Goal: Task Accomplishment & Management: Complete application form

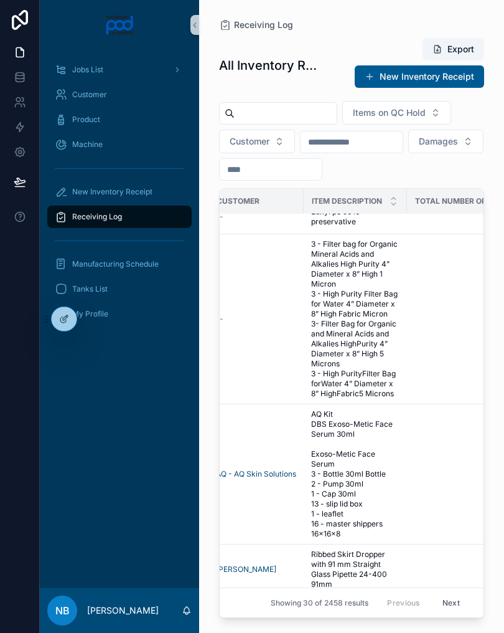
scroll to position [969, 385]
click at [287, 116] on input "scrollable content" at bounding box center [286, 113] width 102 height 17
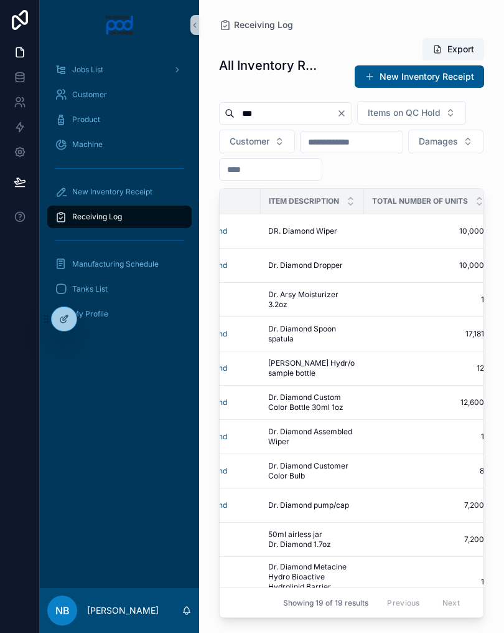
scroll to position [0, 437]
type input "*"
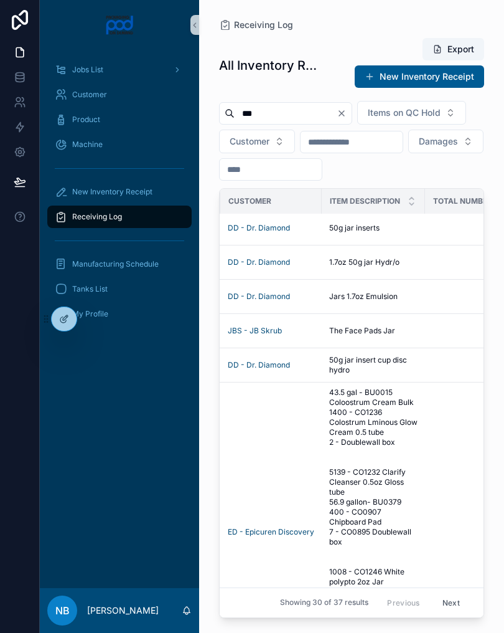
scroll to position [3, 381]
type input "***"
click at [404, 245] on td "50g jar inserts 50g jar inserts" at bounding box center [372, 228] width 103 height 34
click at [401, 245] on td "50g jar inserts 50g jar inserts" at bounding box center [372, 228] width 103 height 34
click at [379, 233] on span "50g jar inserts" at bounding box center [354, 228] width 50 height 10
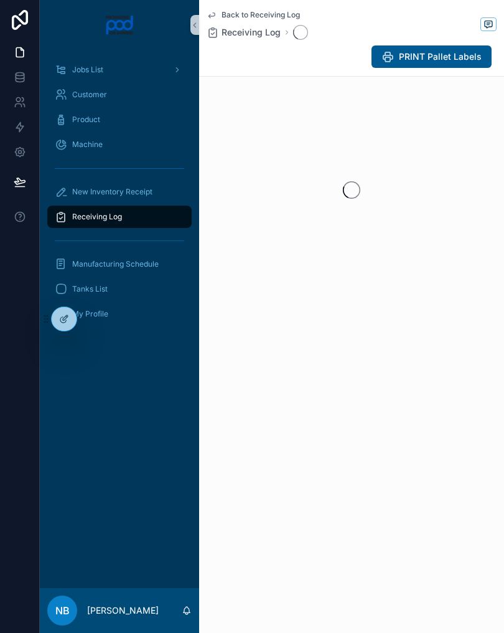
click at [383, 257] on div "scrollable content" at bounding box center [351, 190] width 305 height 197
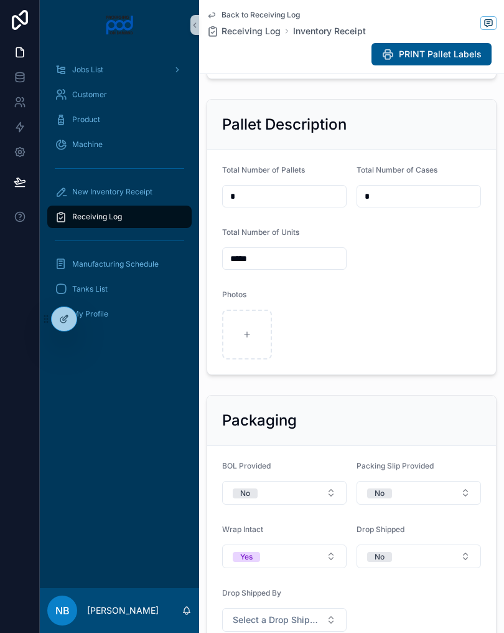
scroll to position [413, 0]
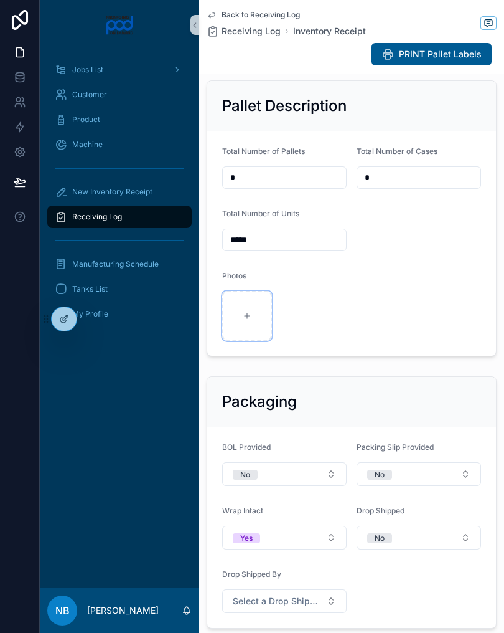
click at [250, 341] on div "scrollable content" at bounding box center [247, 316] width 50 height 50
type input "**********"
click at [4, 311] on div at bounding box center [20, 316] width 40 height 633
click at [293, 341] on div "scrollable content" at bounding box center [302, 316] width 50 height 50
type input "**********"
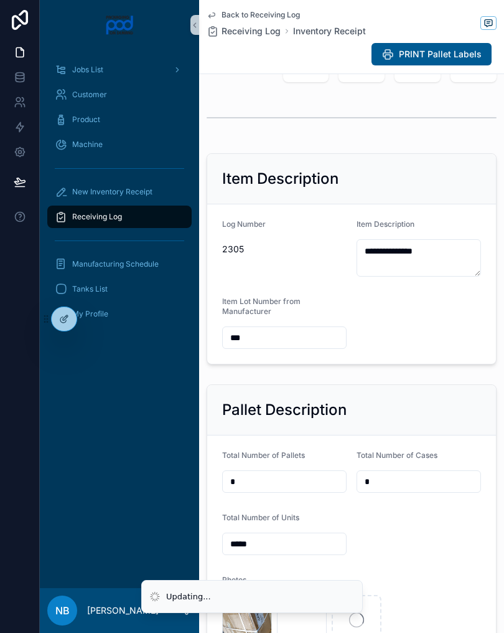
scroll to position [108, 0]
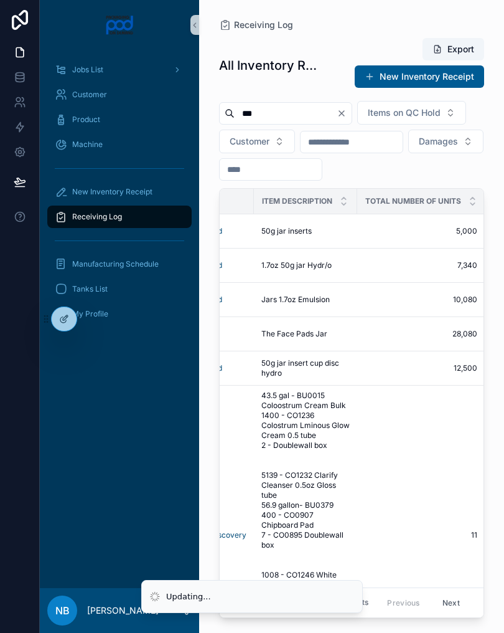
scroll to position [0, 445]
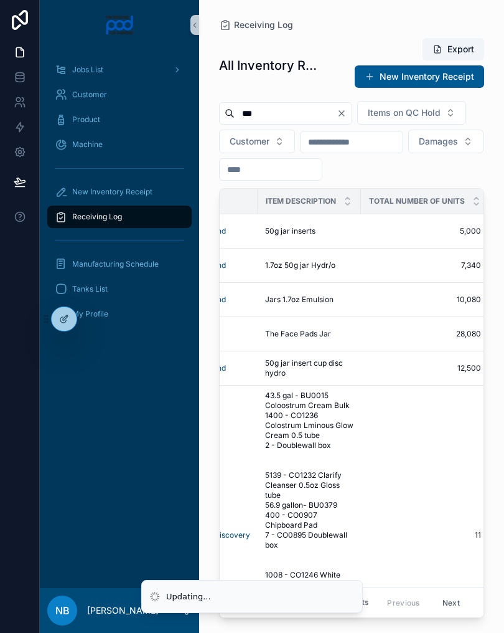
click at [347, 270] on div "1.7oz 50g jar Hydr/o 1.7oz 50g jar Hydr/o" at bounding box center [309, 265] width 88 height 10
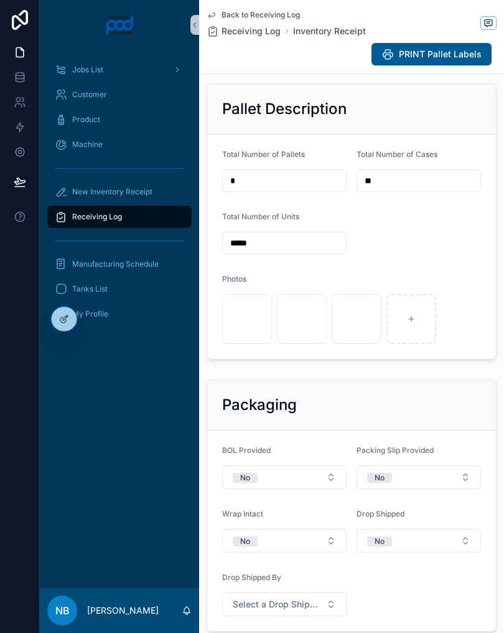
scroll to position [414, 0]
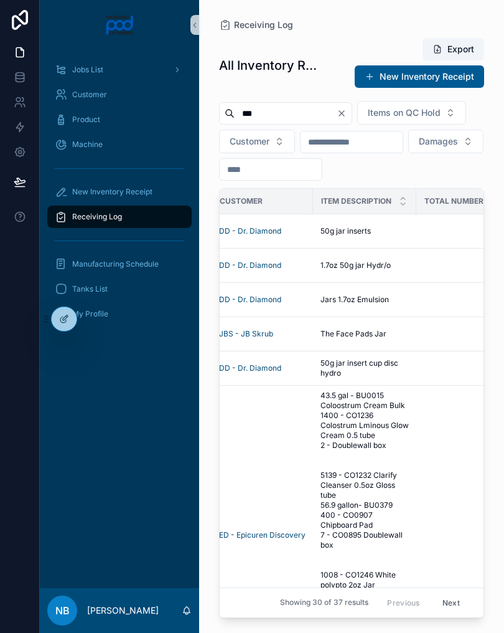
scroll to position [0, 392]
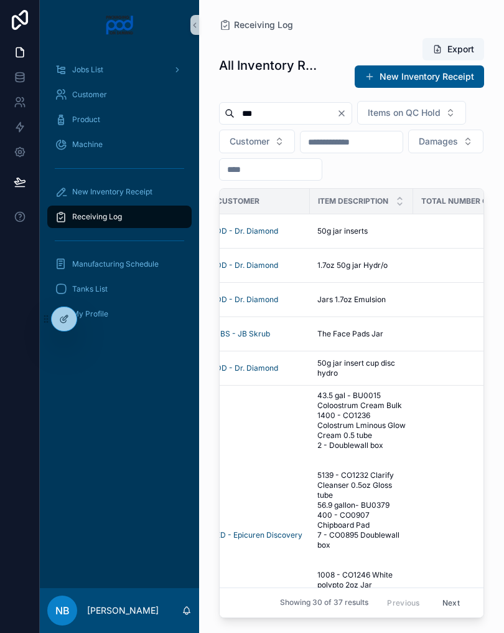
click at [383, 236] on div "50g jar inserts 50g jar inserts" at bounding box center [362, 231] width 88 height 10
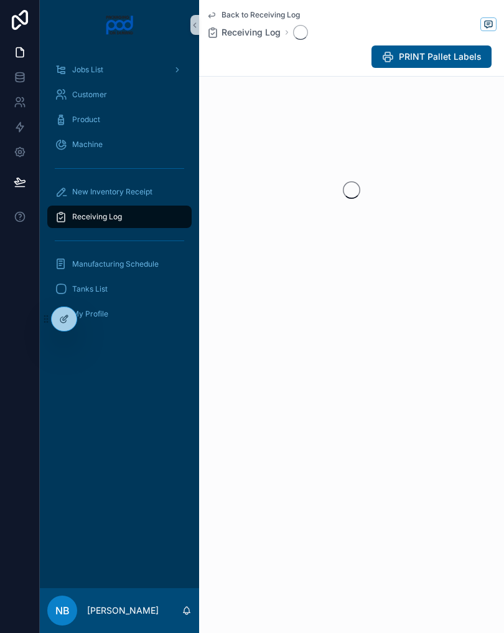
click at [383, 260] on div "scrollable content" at bounding box center [351, 190] width 305 height 197
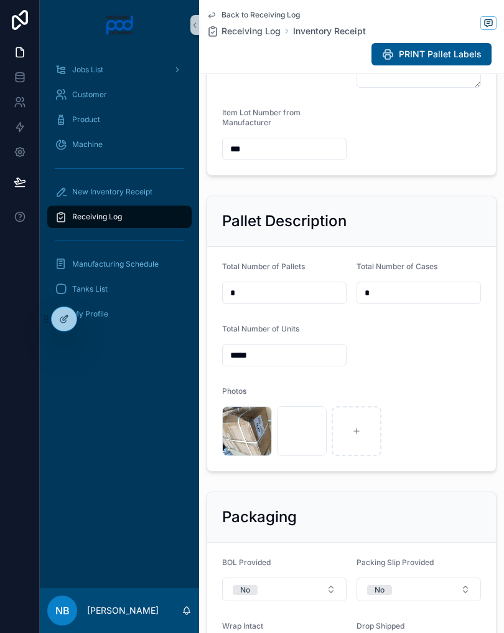
scroll to position [319, 0]
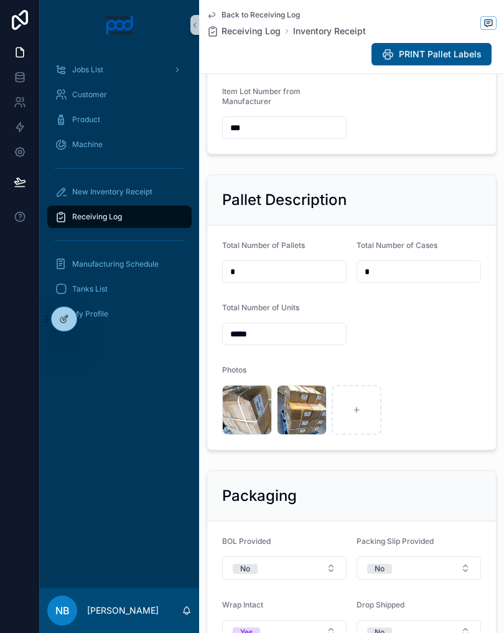
click at [267, 343] on input "*****" at bounding box center [284, 333] width 123 height 17
type input "*"
type input "******"
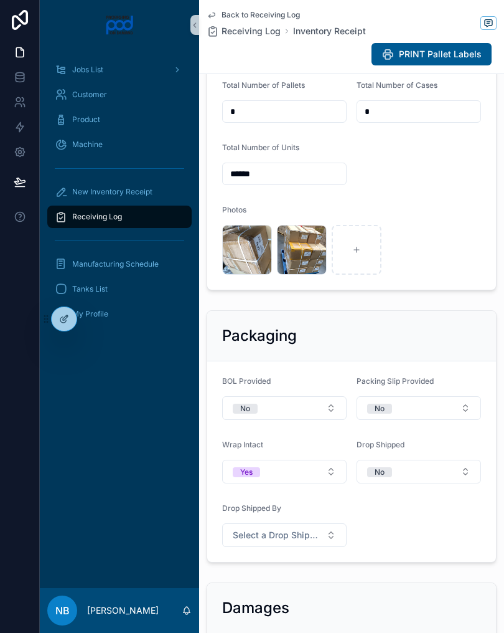
scroll to position [496, 0]
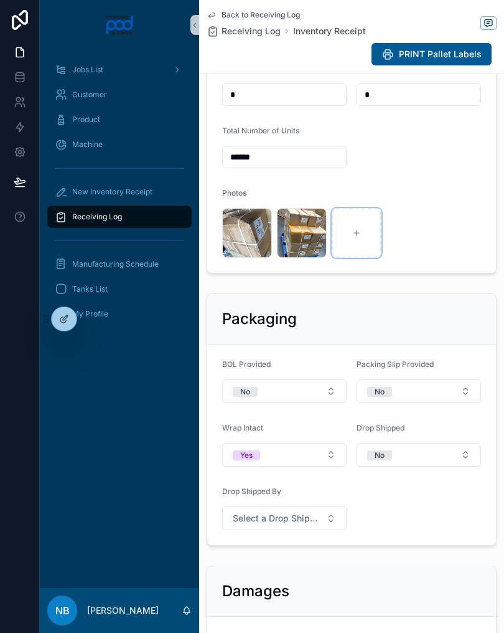
click at [357, 237] on icon "scrollable content" at bounding box center [356, 233] width 9 height 9
type input "**********"
click at [154, 194] on div "New Inventory Receipt" at bounding box center [120, 192] width 130 height 20
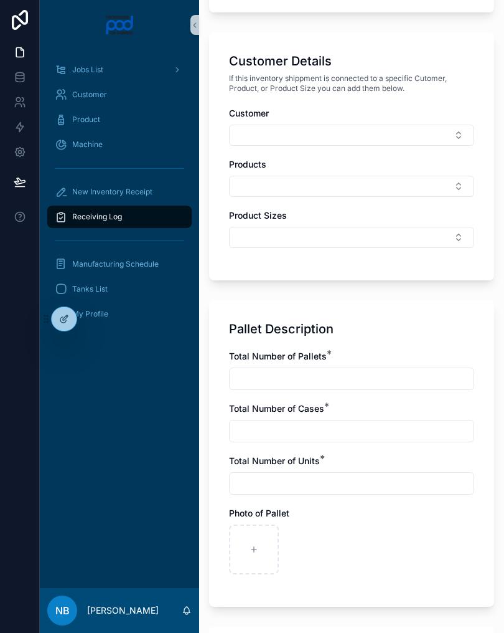
scroll to position [533, 0]
click at [262, 551] on div "scrollable content" at bounding box center [254, 549] width 50 height 50
type input "**********"
click at [310, 555] on div "scrollable content" at bounding box center [309, 549] width 50 height 50
type input "**********"
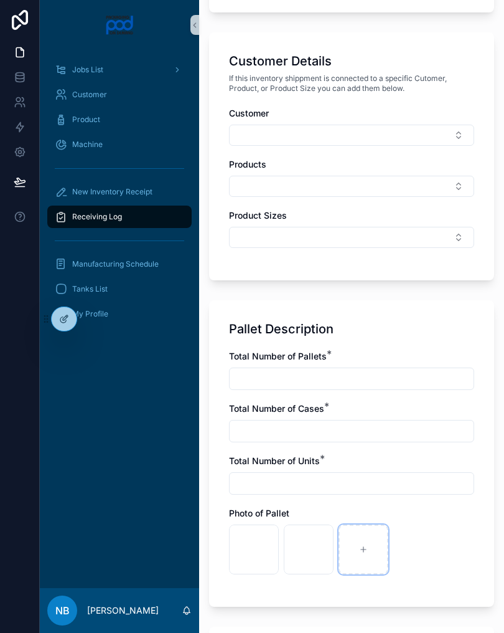
click at [374, 546] on div "scrollable content" at bounding box center [364, 549] width 50 height 50
type input "**********"
click at [422, 556] on div "scrollable content" at bounding box center [419, 549] width 50 height 50
type input "**********"
click at [293, 381] on input "scrollable content" at bounding box center [352, 378] width 244 height 17
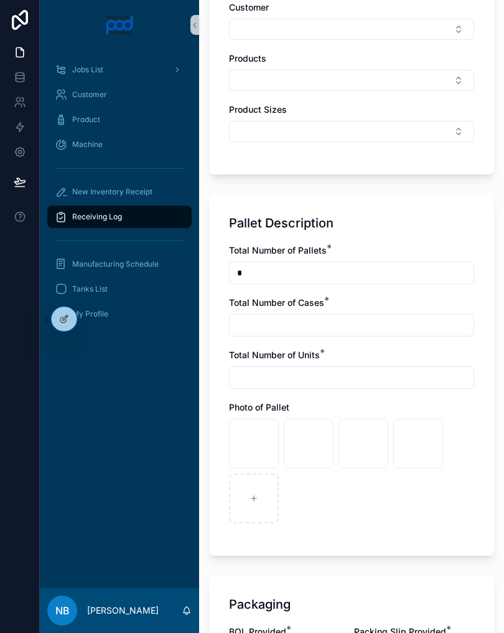
scroll to position [641, 0]
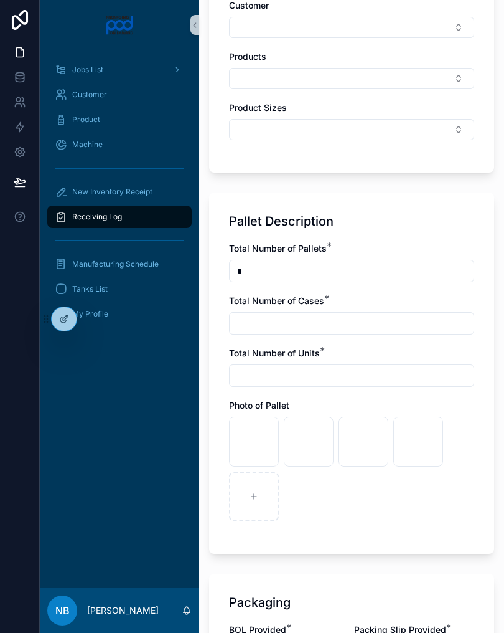
type input "*"
click at [308, 319] on input "scrollable content" at bounding box center [352, 322] width 244 height 17
type input "*"
click at [290, 381] on input "scrollable content" at bounding box center [352, 375] width 244 height 17
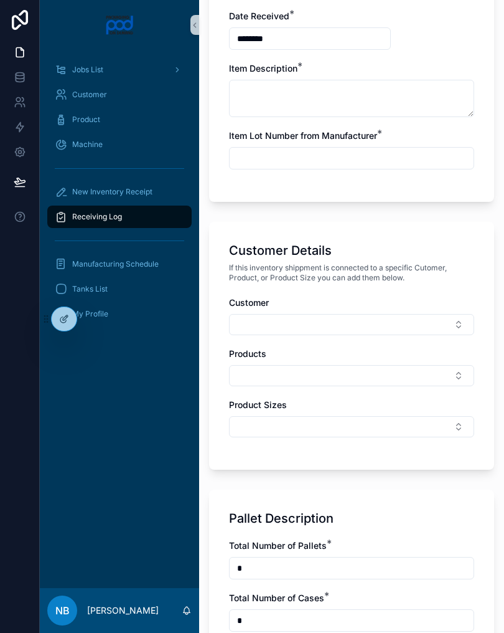
scroll to position [344, 0]
type input "*"
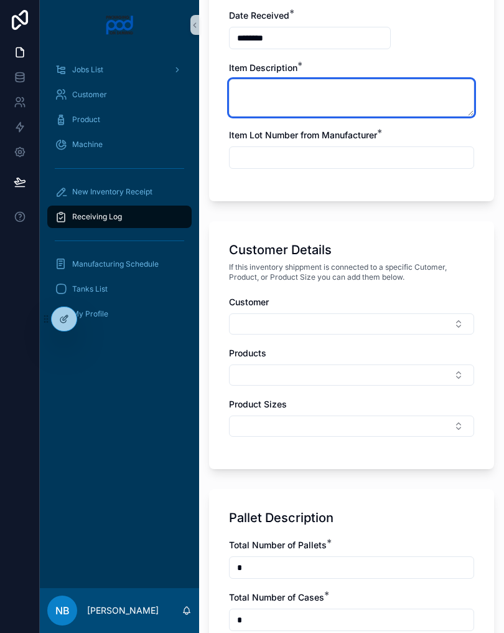
click at [300, 110] on textarea "scrollable content" at bounding box center [351, 97] width 245 height 37
type textarea "**********"
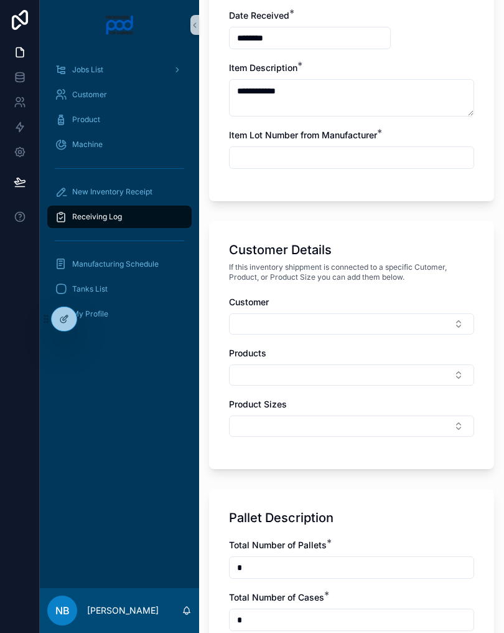
click at [301, 164] on input "scrollable content" at bounding box center [352, 157] width 244 height 17
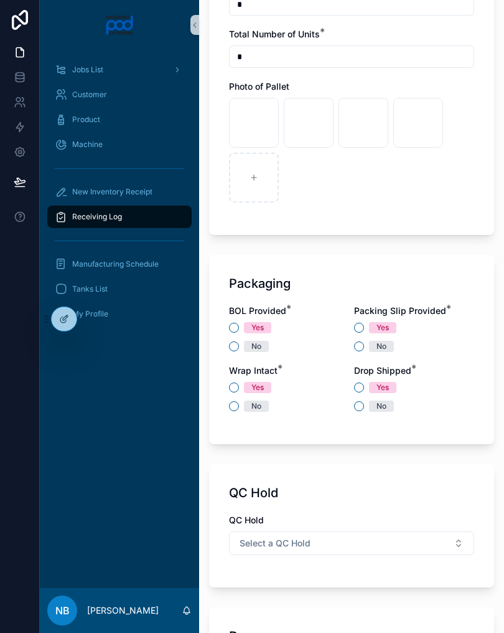
scroll to position [991, 0]
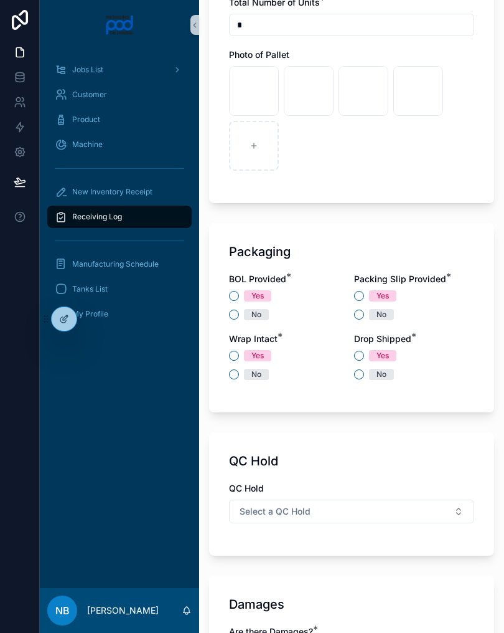
type input "********"
click at [240, 313] on div "No" at bounding box center [289, 314] width 120 height 11
click at [242, 313] on div "No" at bounding box center [289, 314] width 120 height 11
click at [233, 314] on button "No" at bounding box center [234, 315] width 10 height 10
click at [361, 296] on button "Yes" at bounding box center [359, 296] width 10 height 10
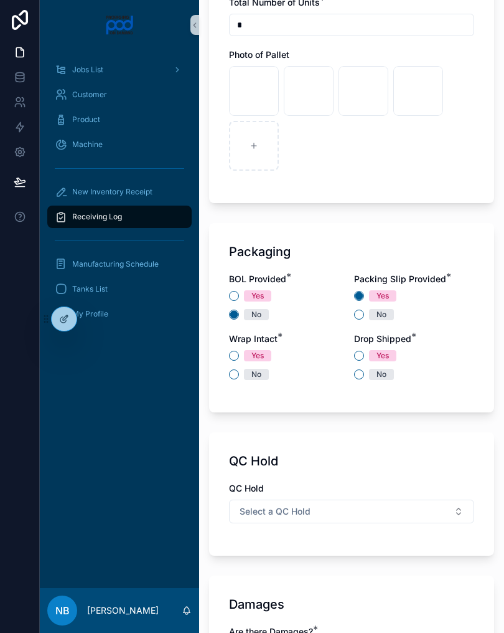
click at [250, 374] on span "No" at bounding box center [256, 374] width 25 height 11
click at [239, 374] on button "No" at bounding box center [234, 374] width 10 height 10
click at [238, 375] on circle "scrollable content" at bounding box center [233, 374] width 7 height 7
click at [360, 367] on div "Yes No" at bounding box center [414, 365] width 120 height 30
click at [362, 373] on button "No" at bounding box center [359, 374] width 10 height 10
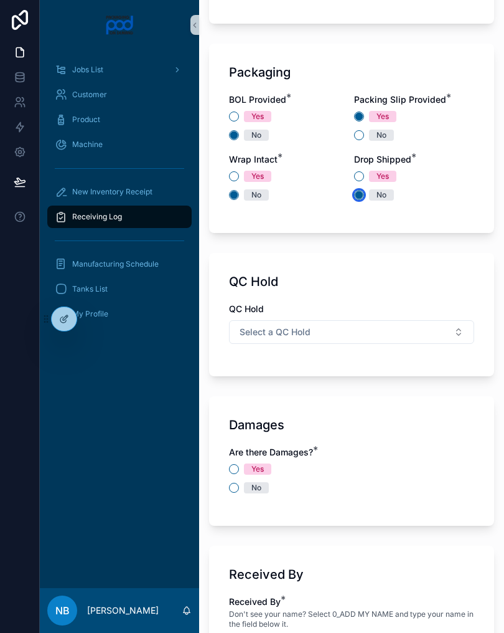
scroll to position [1184, 0]
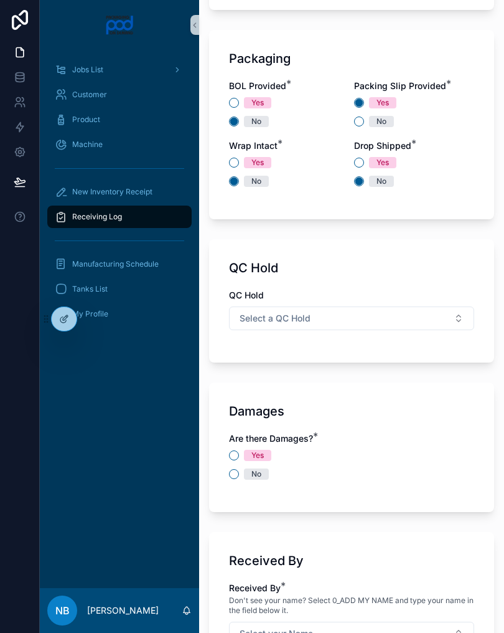
click at [426, 326] on button "Select a QC Hold" at bounding box center [351, 318] width 245 height 24
click at [276, 413] on div "N/A" at bounding box center [351, 405] width 239 height 19
click at [239, 475] on button "No" at bounding box center [234, 474] width 10 height 10
click at [377, 486] on div "Are there Damages? * Yes No" at bounding box center [351, 462] width 245 height 60
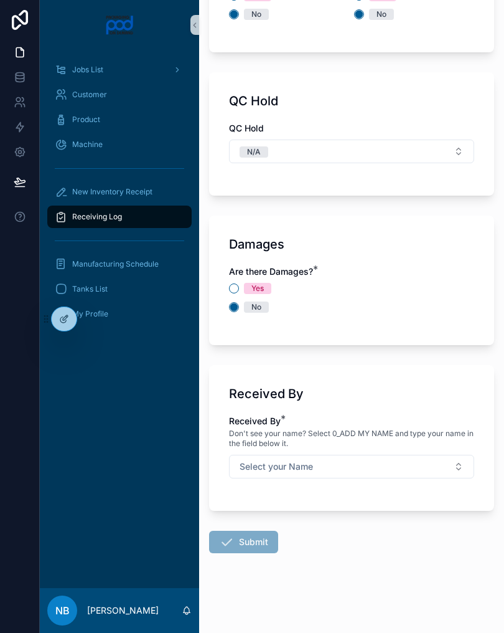
scroll to position [1351, 0]
click at [450, 461] on button "Select your Name" at bounding box center [351, 467] width 245 height 24
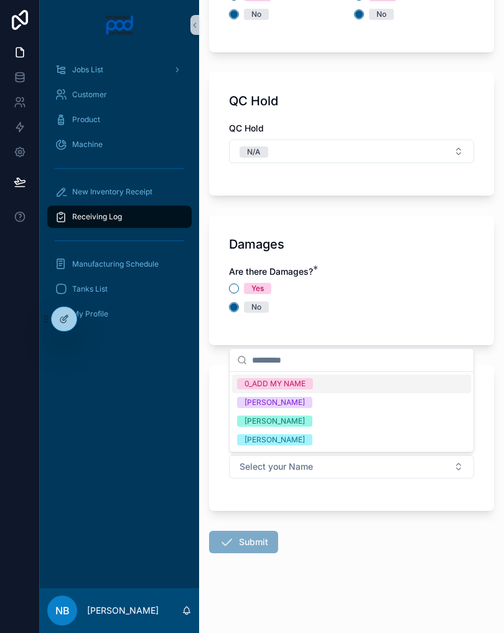
click at [331, 421] on div "[PERSON_NAME]" at bounding box center [351, 421] width 239 height 19
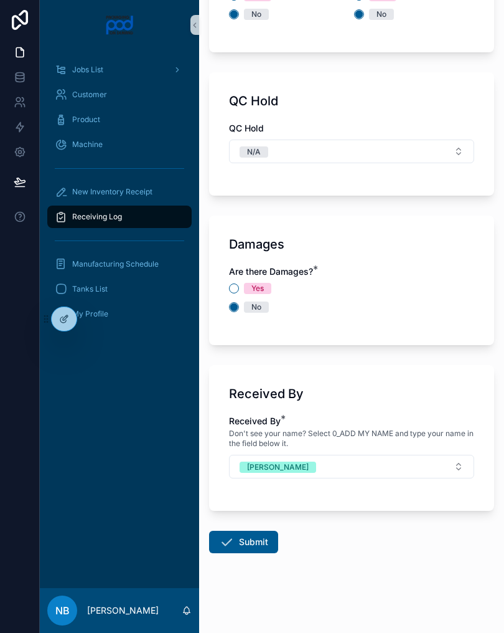
click at [252, 547] on button "Submit" at bounding box center [243, 542] width 69 height 22
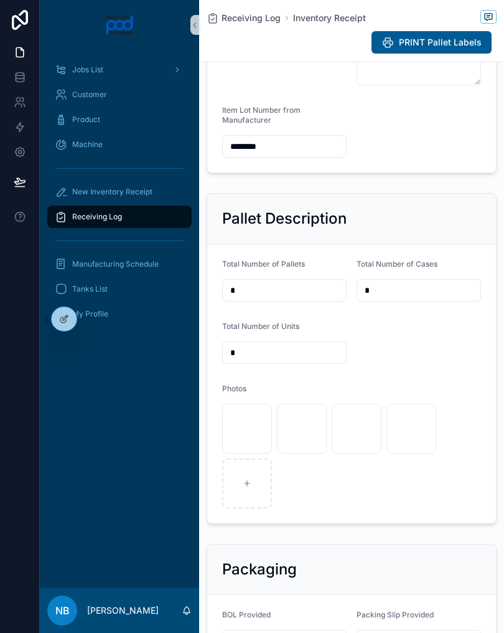
scroll to position [289, 0]
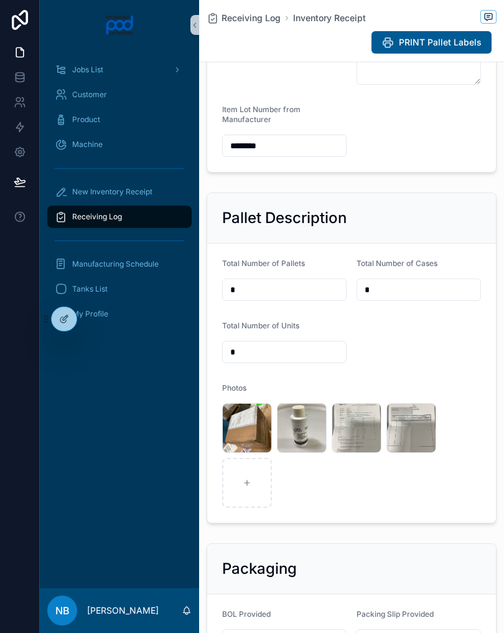
click at [156, 184] on div "New Inventory Receipt" at bounding box center [120, 192] width 130 height 20
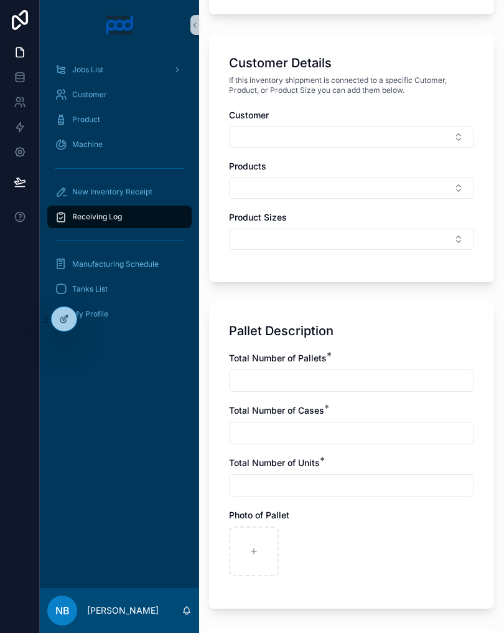
scroll to position [536, 0]
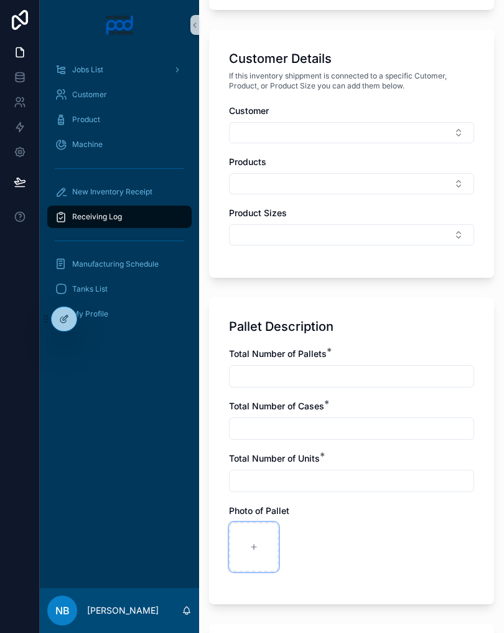
click at [275, 531] on div "scrollable content" at bounding box center [254, 547] width 50 height 50
type input "**********"
click at [263, 379] on input "scrollable content" at bounding box center [352, 375] width 244 height 17
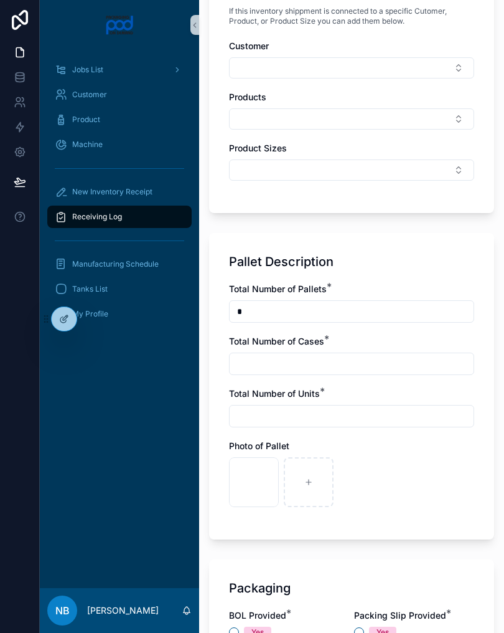
scroll to position [673, 0]
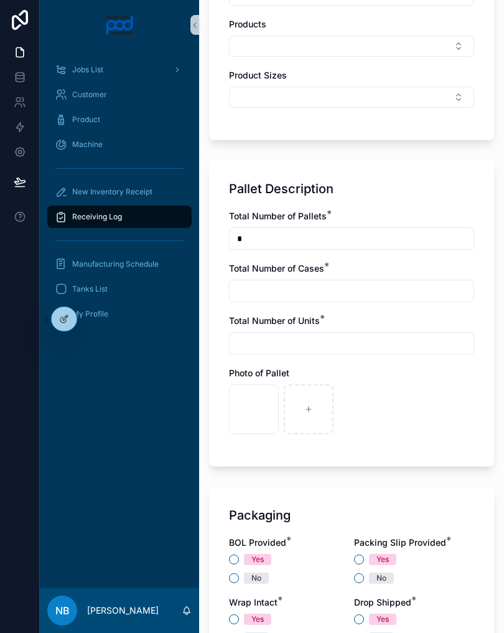
type input "*"
click at [278, 291] on input "scrollable content" at bounding box center [352, 290] width 244 height 17
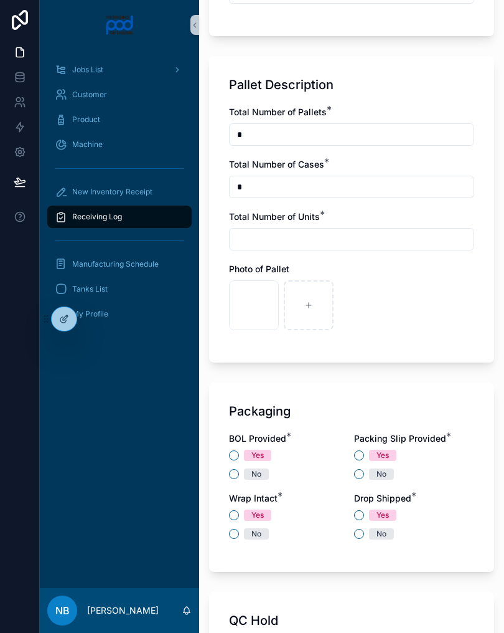
scroll to position [778, 0]
type input "*"
click at [307, 243] on input "scrollable content" at bounding box center [352, 238] width 244 height 17
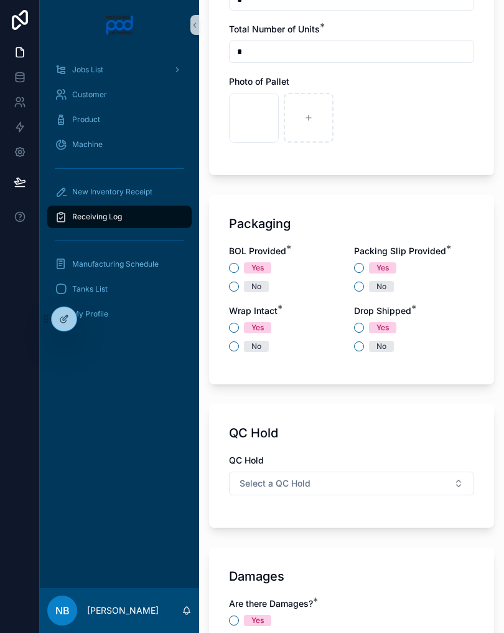
scroll to position [968, 0]
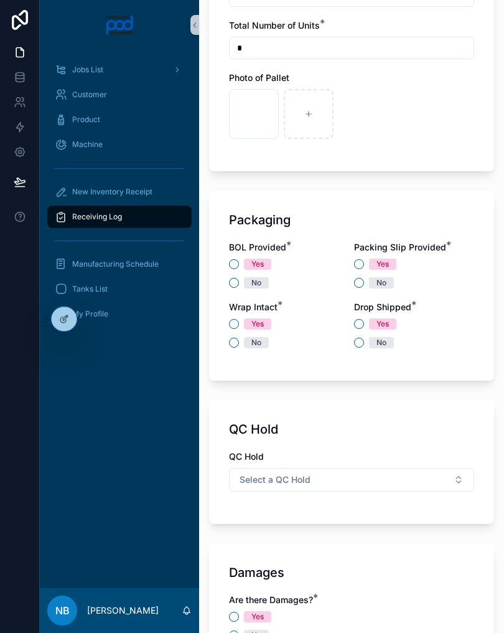
type input "*"
click at [239, 283] on button "No" at bounding box center [234, 283] width 10 height 10
click at [362, 285] on button "No" at bounding box center [359, 283] width 10 height 10
click at [231, 346] on button "No" at bounding box center [234, 343] width 10 height 10
click at [376, 342] on span "No" at bounding box center [381, 342] width 25 height 11
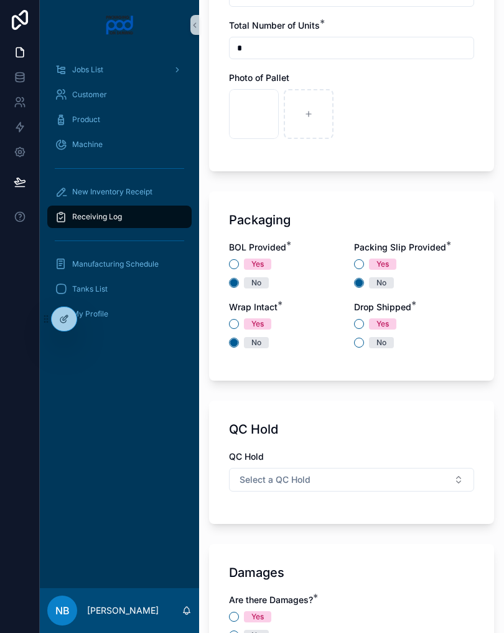
click at [364, 342] on button "No" at bounding box center [359, 343] width 10 height 10
click at [359, 343] on circle "scrollable content" at bounding box center [359, 342] width 7 height 7
click at [424, 486] on button "Select a QC Hold" at bounding box center [351, 480] width 245 height 24
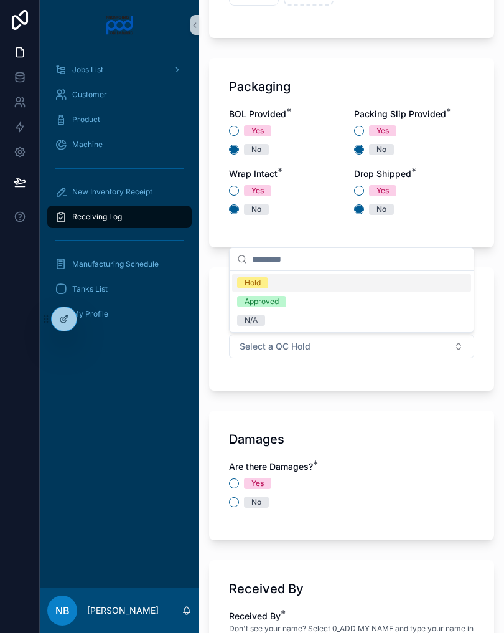
scroll to position [1101, 0]
click at [287, 322] on div "N/A" at bounding box center [351, 320] width 239 height 19
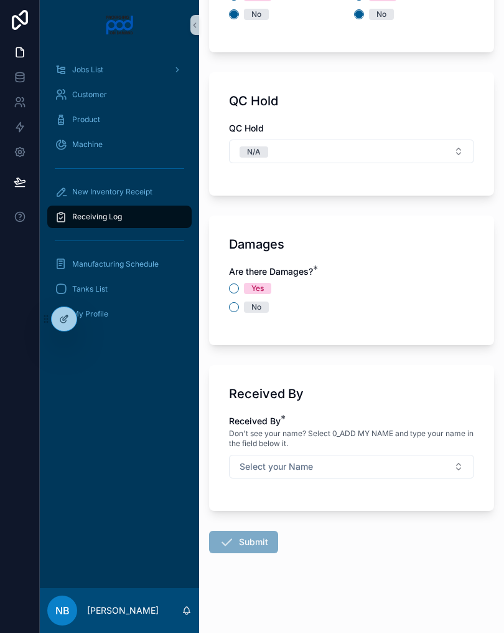
scroll to position [1297, 0]
click at [237, 309] on button "No" at bounding box center [234, 307] width 10 height 10
click at [433, 472] on button "Select your Name" at bounding box center [351, 467] width 245 height 24
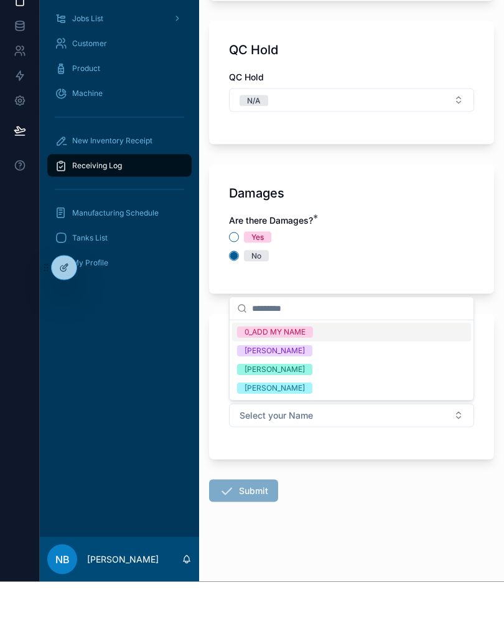
click at [332, 412] on div "[PERSON_NAME]" at bounding box center [351, 421] width 239 height 19
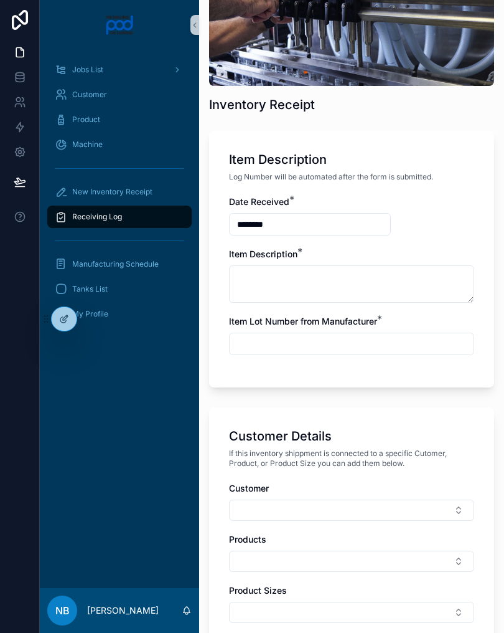
scroll to position [157, 0]
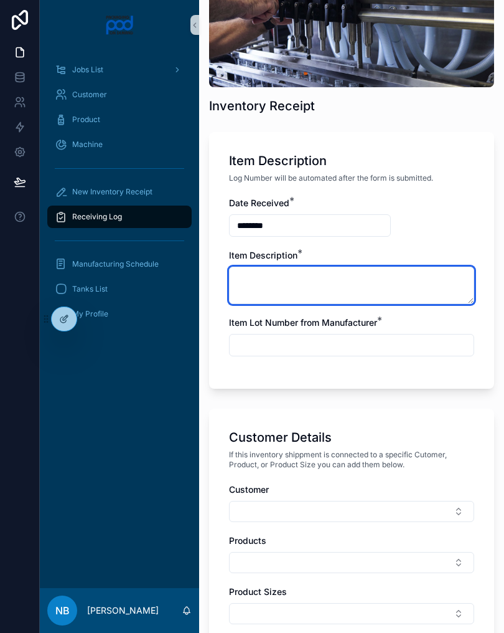
click at [316, 267] on textarea "scrollable content" at bounding box center [351, 285] width 245 height 37
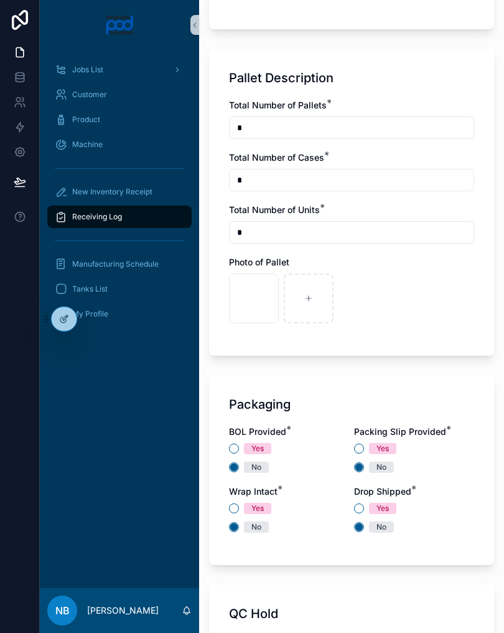
scroll to position [790, 0]
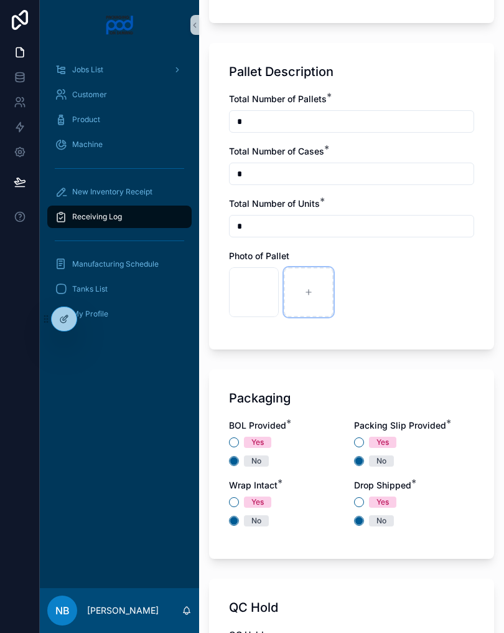
click at [314, 288] on div "scrollable content" at bounding box center [309, 292] width 50 height 50
type input "**********"
click at [368, 288] on div "scrollable content" at bounding box center [364, 292] width 50 height 50
type input "**********"
click at [419, 291] on icon "scrollable content" at bounding box center [418, 292] width 9 height 9
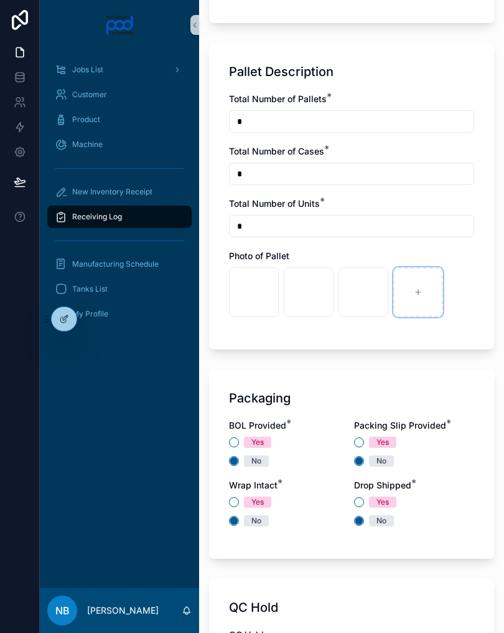
type input "**********"
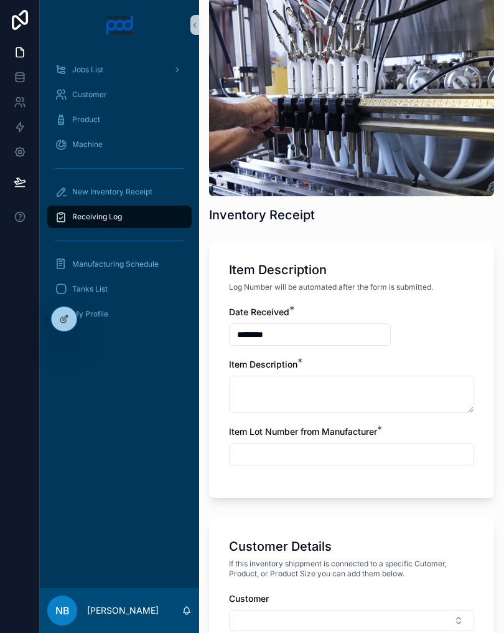
scroll to position [50, 0]
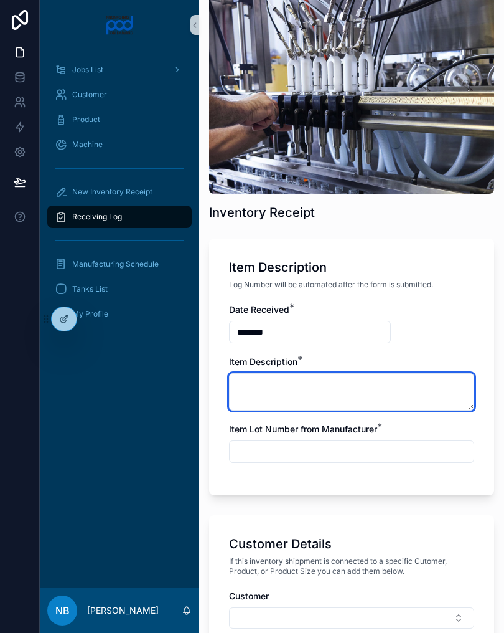
click at [336, 384] on textarea "scrollable content" at bounding box center [351, 391] width 245 height 37
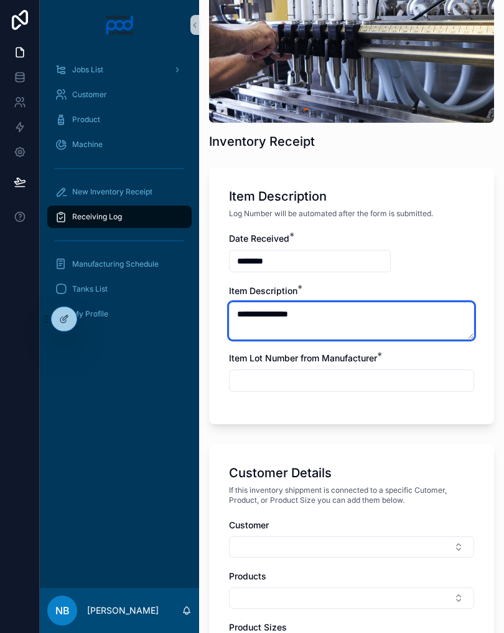
scroll to position [216, 0]
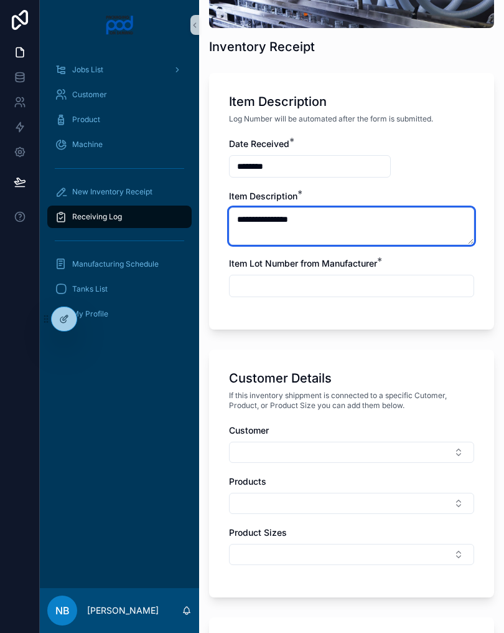
type textarea "**********"
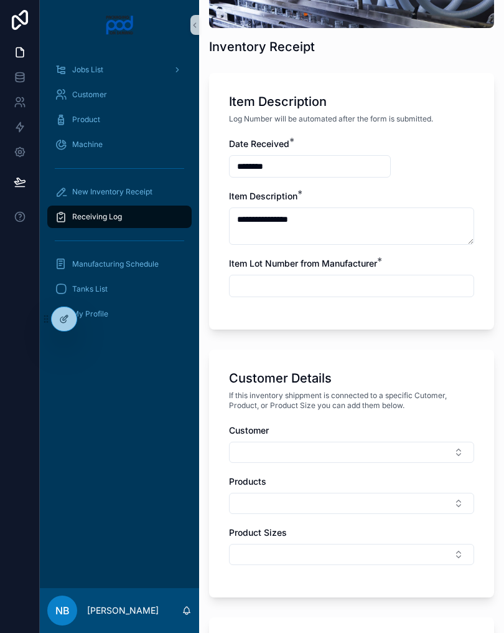
click at [344, 301] on div "**********" at bounding box center [351, 224] width 245 height 172
click at [340, 293] on input "scrollable content" at bounding box center [352, 285] width 244 height 17
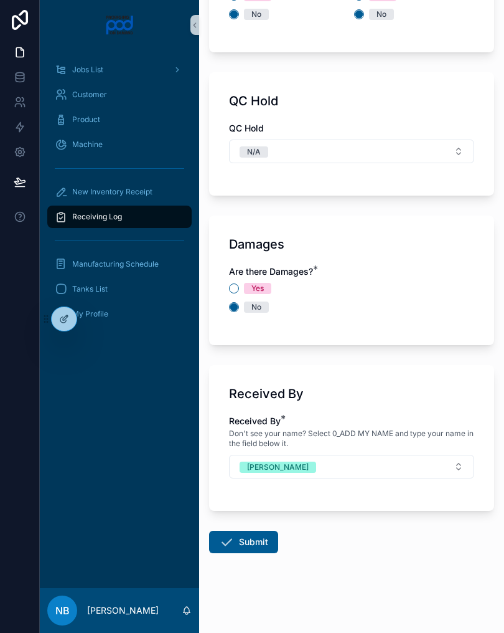
scroll to position [1351, 0]
type input "***"
click at [432, 342] on div "Damages Are there Damages? * Yes No" at bounding box center [351, 280] width 285 height 130
click at [257, 536] on button "Submit" at bounding box center [243, 542] width 69 height 22
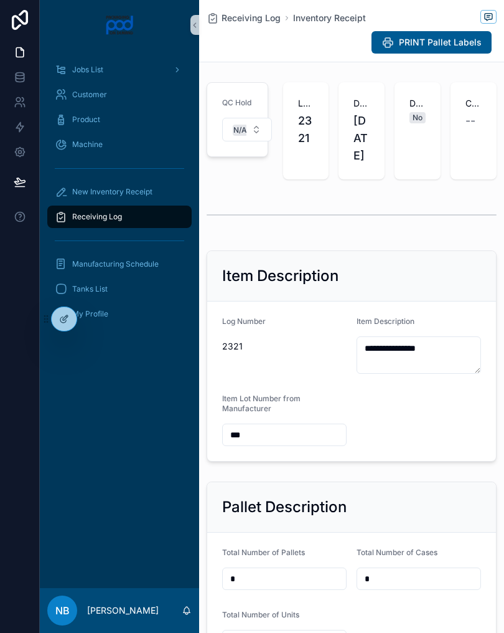
click at [156, 191] on div "New Inventory Receipt" at bounding box center [120, 192] width 130 height 20
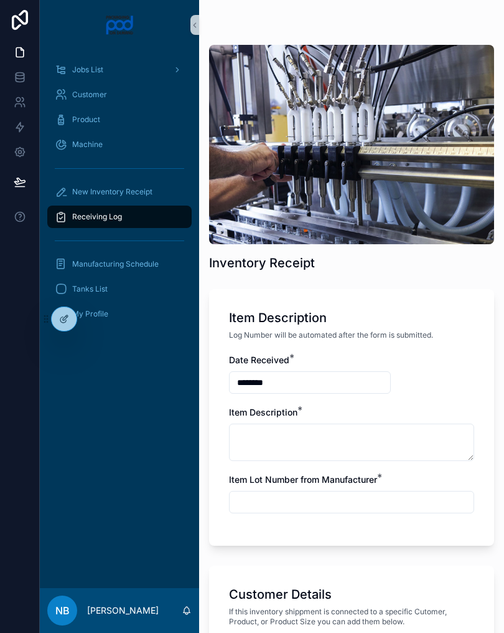
click at [155, 217] on div "Receiving Log" at bounding box center [120, 217] width 130 height 20
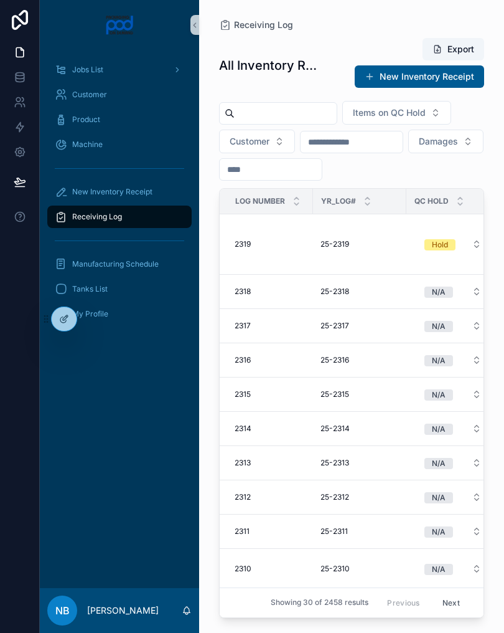
click at [154, 216] on div "Receiving Log" at bounding box center [120, 217] width 130 height 20
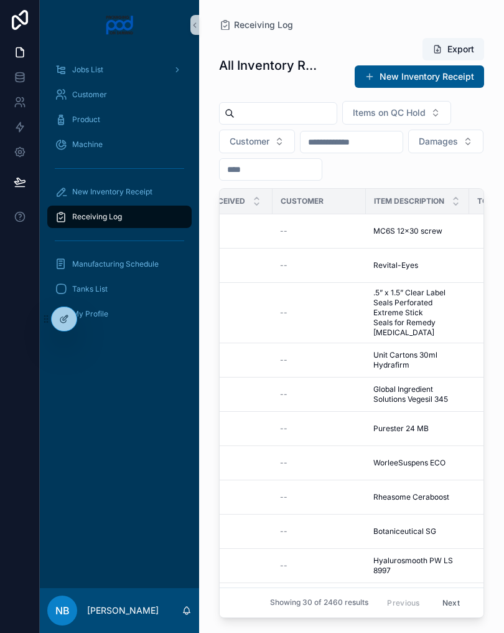
scroll to position [-1, 295]
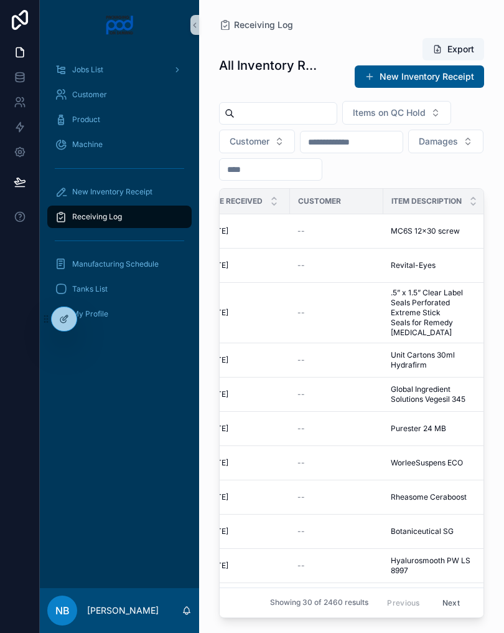
click at [272, 116] on input "scrollable content" at bounding box center [286, 113] width 102 height 17
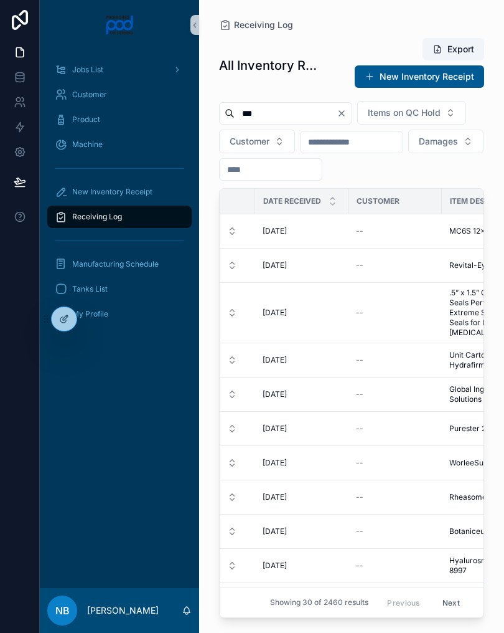
type input "****"
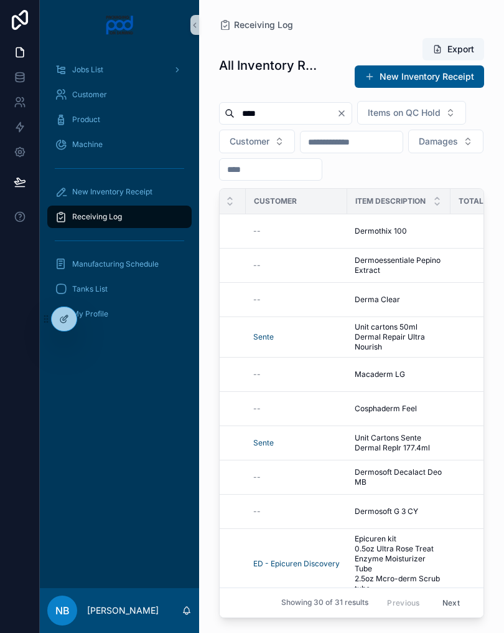
scroll to position [0, 347]
click at [422, 236] on div "Dermothix 100 Dermothix 100" at bounding box center [399, 231] width 88 height 10
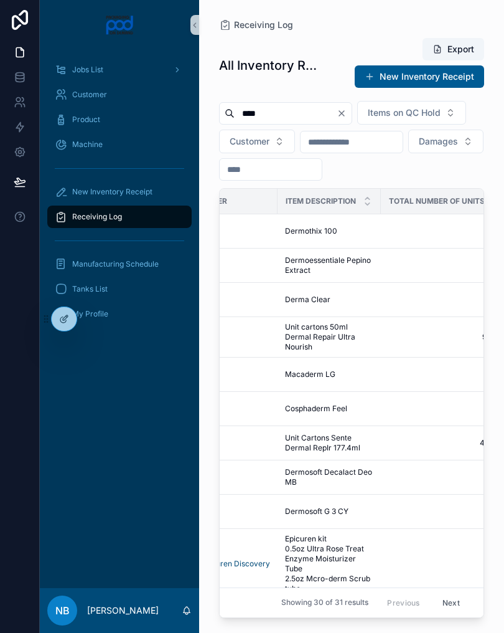
scroll to position [1, 417]
click at [357, 316] on td "Derma Clear Derma Clear" at bounding box center [329, 299] width 103 height 34
click at [360, 316] on td "Derma Clear Derma Clear" at bounding box center [329, 299] width 103 height 34
click at [350, 304] on div "Derma Clear Derma Clear" at bounding box center [329, 299] width 88 height 10
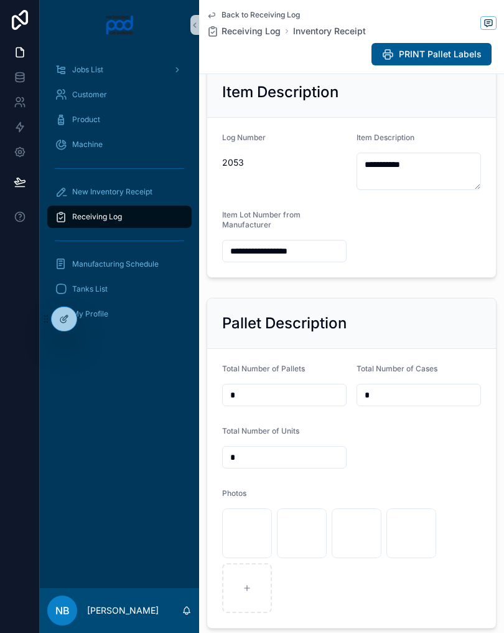
scroll to position [161, 0]
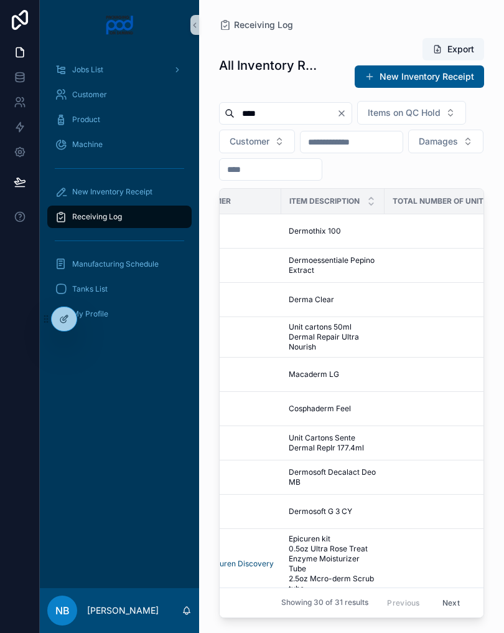
scroll to position [0, 415]
click at [392, 270] on span "2" at bounding box center [446, 265] width 113 height 10
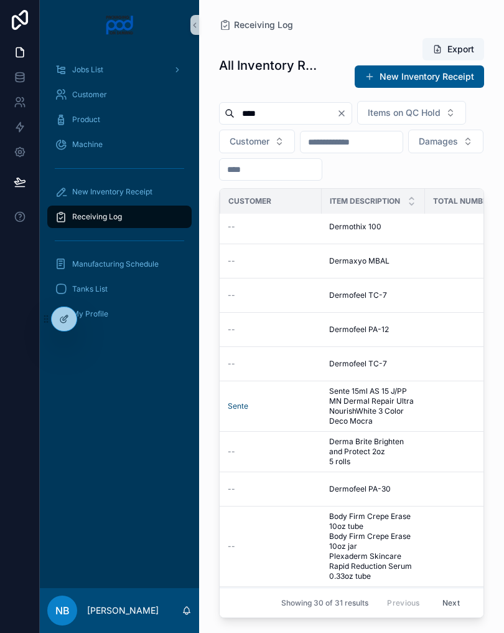
scroll to position [484, 378]
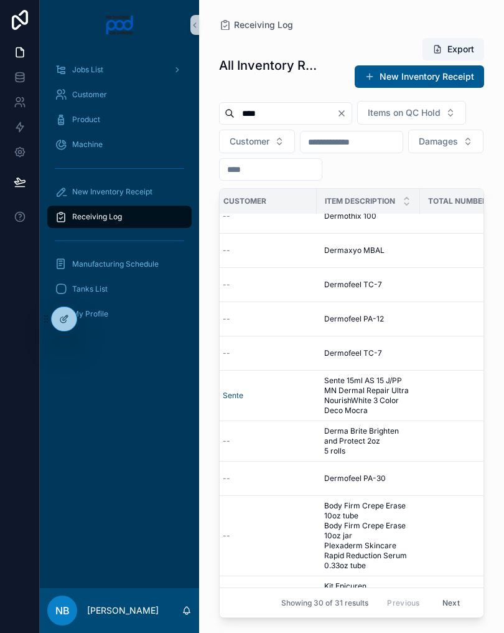
click at [408, 324] on div "Dermofeel PA-12 Dermofeel PA-12" at bounding box center [368, 319] width 88 height 10
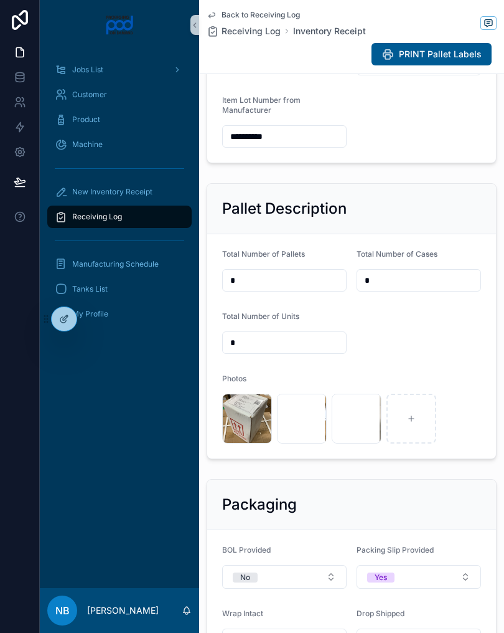
scroll to position [321, 0]
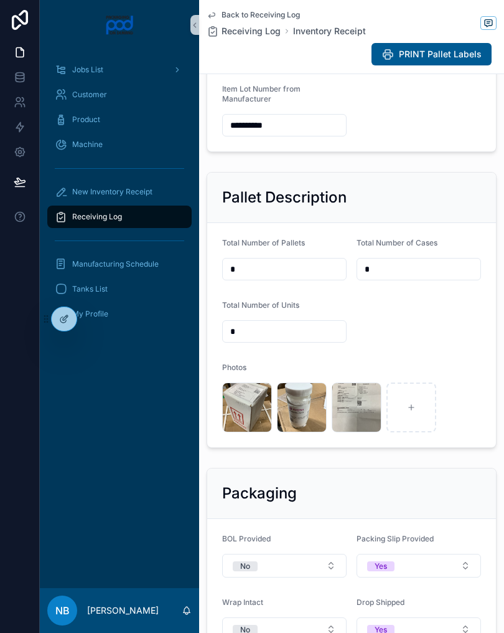
click at [0, 0] on span ".jpg" at bounding box center [0, 0] width 0 height 0
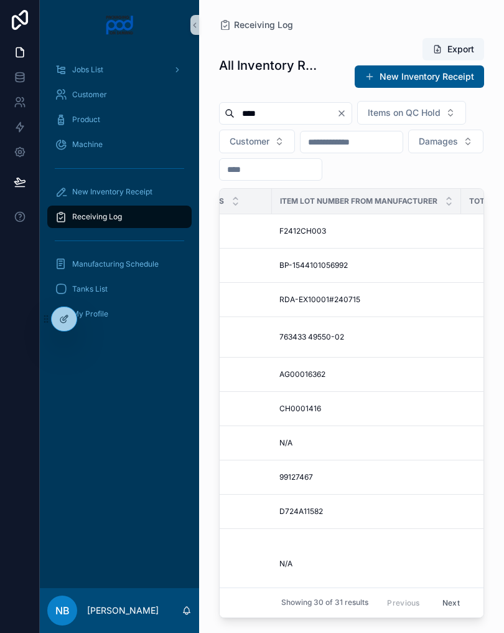
scroll to position [0, 876]
click at [163, 221] on div "Receiving Log" at bounding box center [120, 217] width 130 height 20
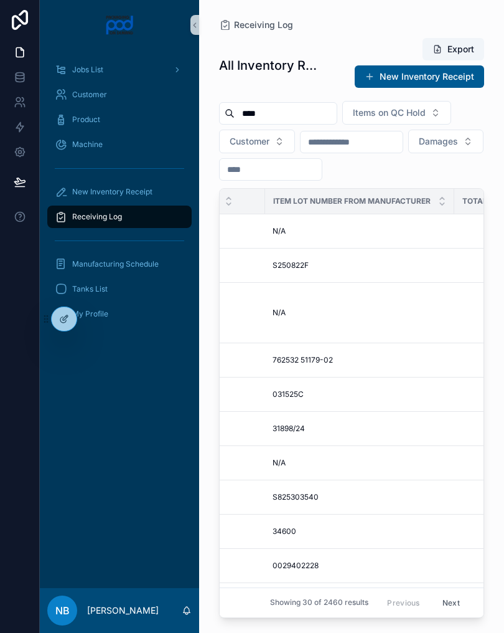
click at [148, 196] on span "New Inventory Receipt" at bounding box center [112, 192] width 80 height 10
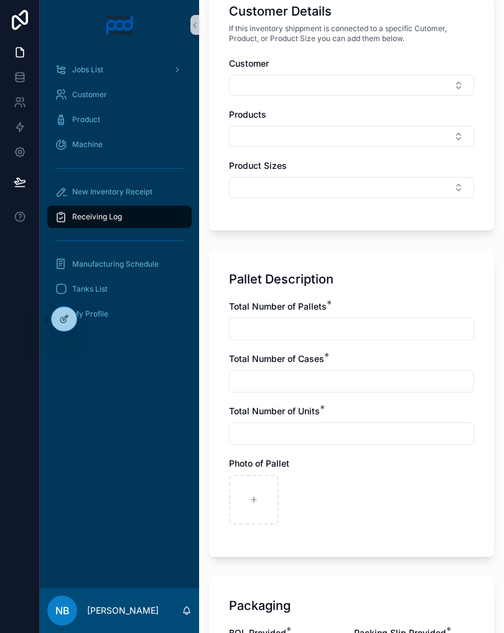
scroll to position [609, 0]
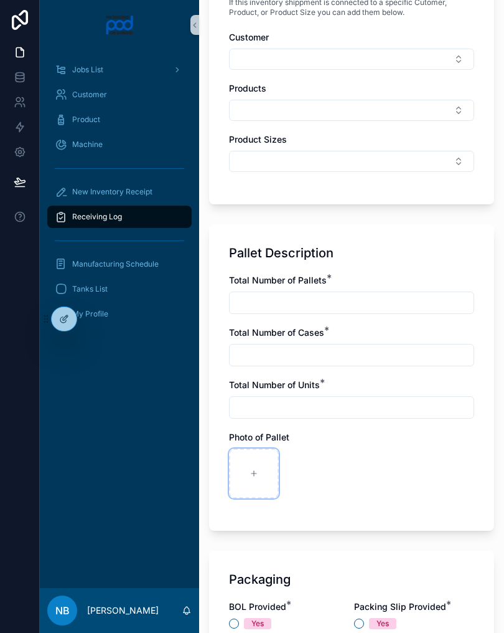
click at [255, 473] on icon "scrollable content" at bounding box center [254, 473] width 5 height 0
type input "**********"
click at [325, 469] on div "scrollable content" at bounding box center [309, 473] width 50 height 50
type input "**********"
click at [266, 298] on input "scrollable content" at bounding box center [352, 302] width 244 height 17
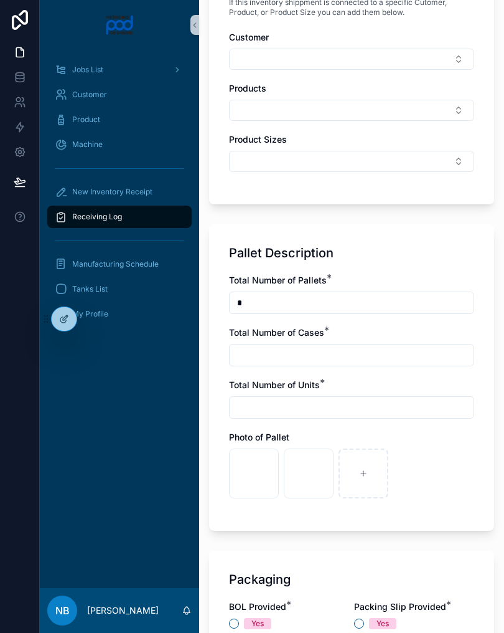
type input "*"
click at [334, 353] on input "scrollable content" at bounding box center [352, 354] width 244 height 17
type input "*"
click at [290, 408] on input "scrollable content" at bounding box center [352, 407] width 244 height 17
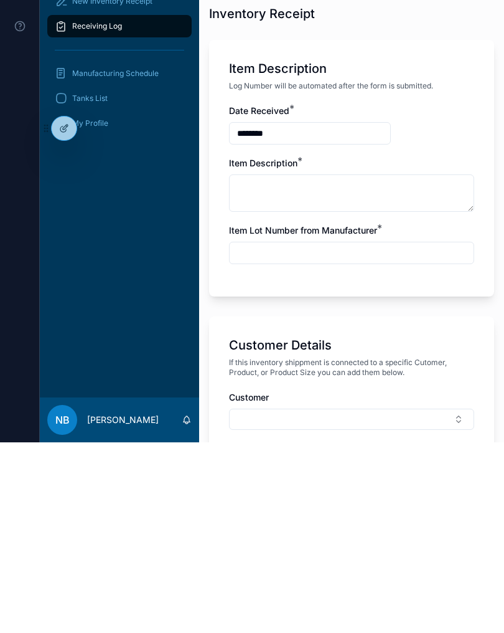
scroll to position [57, 0]
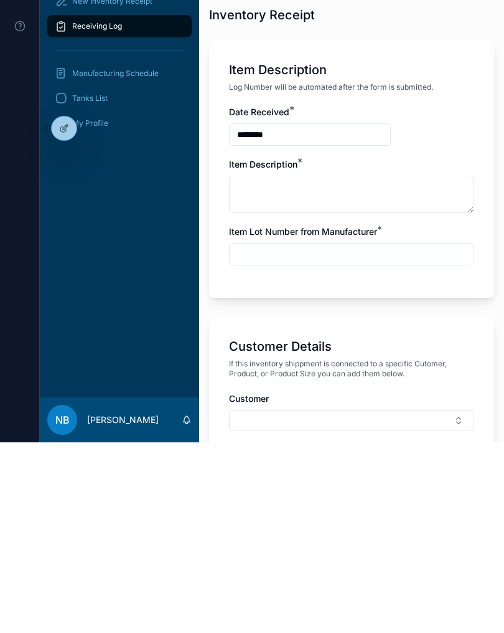
type input "*"
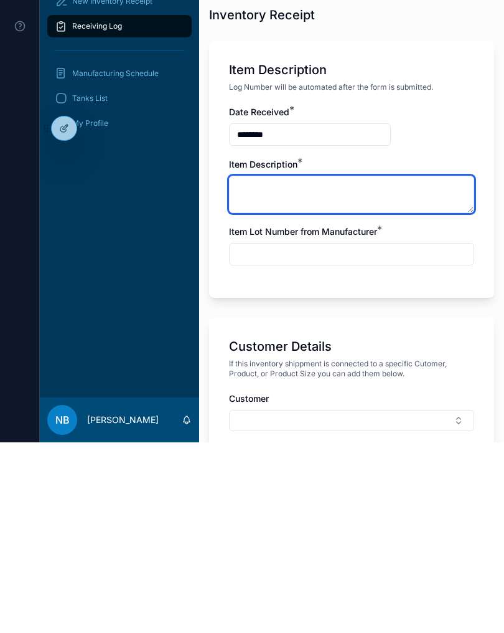
click at [324, 366] on textarea "scrollable content" at bounding box center [351, 384] width 245 height 37
type textarea "**********"
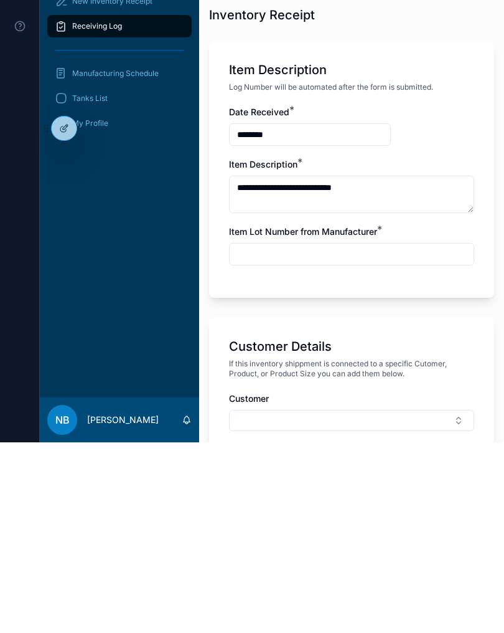
click at [366, 436] on input "scrollable content" at bounding box center [352, 444] width 244 height 17
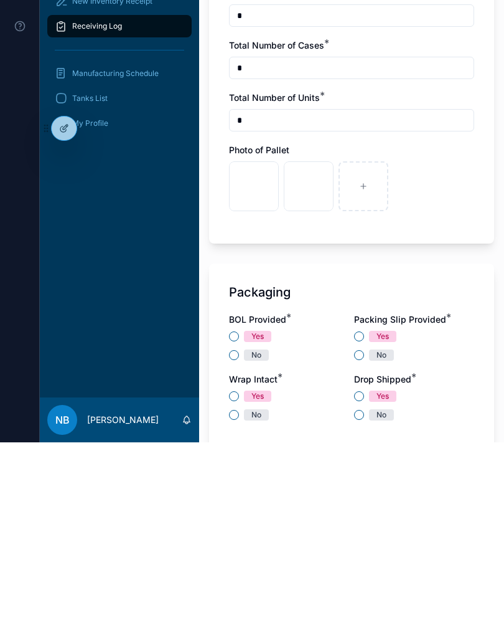
scroll to position [712, 0]
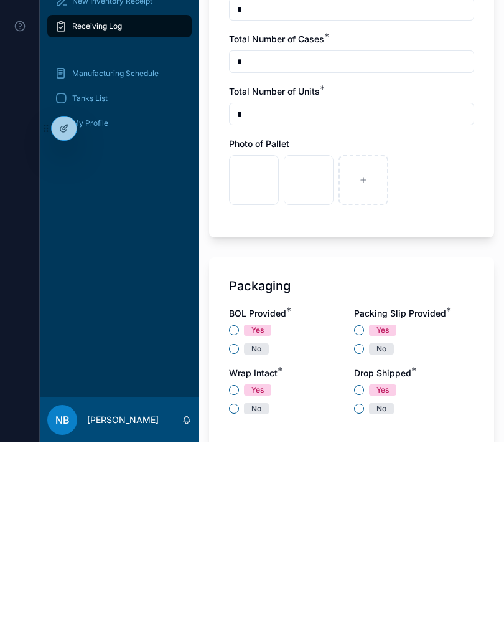
type input "***"
click at [237, 534] on button "No" at bounding box center [234, 539] width 10 height 10
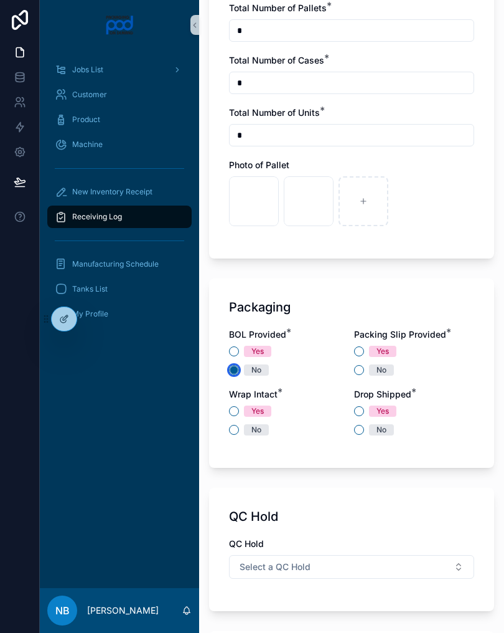
scroll to position [887, 0]
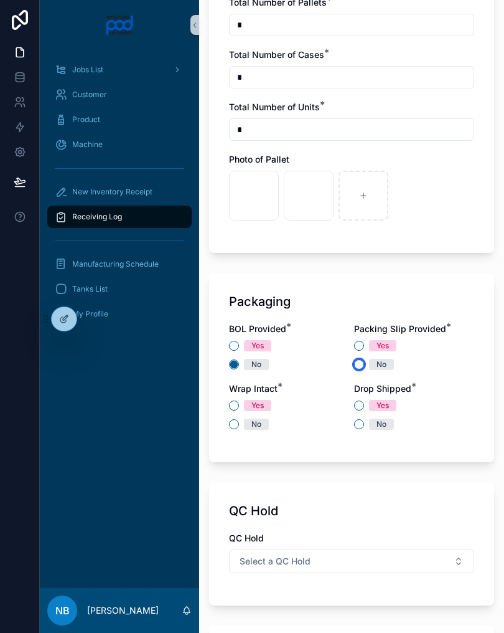
click at [362, 365] on button "No" at bounding box center [359, 364] width 10 height 10
click at [230, 432] on div "BOL Provided * Yes No Packing Slip Provided * Yes No Wrap Intact * Yes No Drop …" at bounding box center [351, 383] width 245 height 120
click at [235, 427] on button "No" at bounding box center [234, 424] width 10 height 10
click at [361, 425] on button "No" at bounding box center [359, 424] width 10 height 10
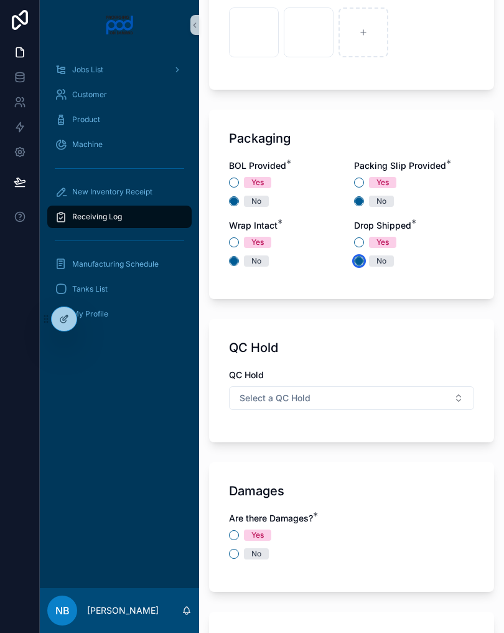
scroll to position [1051, 0]
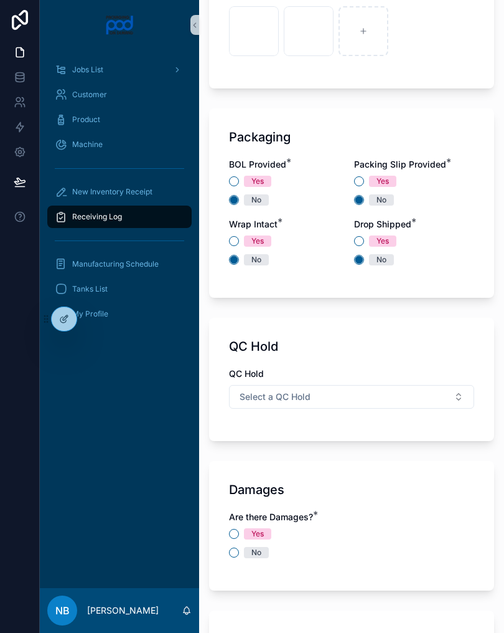
click at [453, 400] on button "Select a QC Hold" at bounding box center [351, 397] width 245 height 24
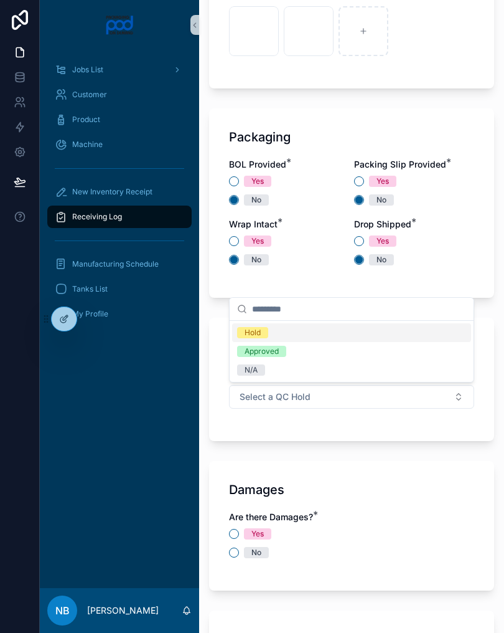
click at [307, 369] on div "N/A" at bounding box center [351, 370] width 239 height 19
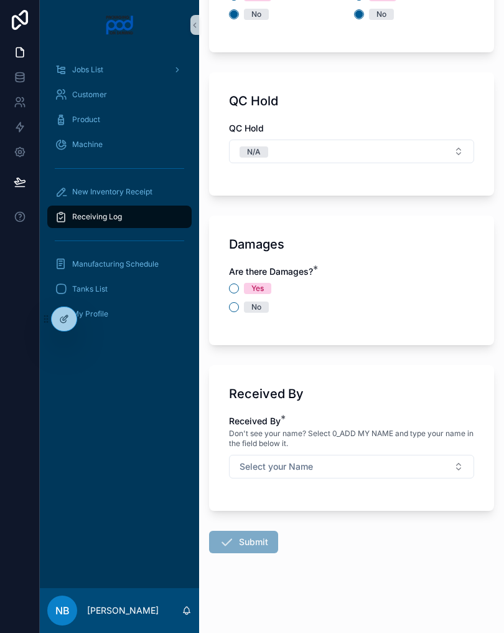
scroll to position [1297, 0]
click at [232, 310] on button "No" at bounding box center [234, 307] width 10 height 10
click at [388, 461] on button "Select your Name" at bounding box center [351, 467] width 245 height 24
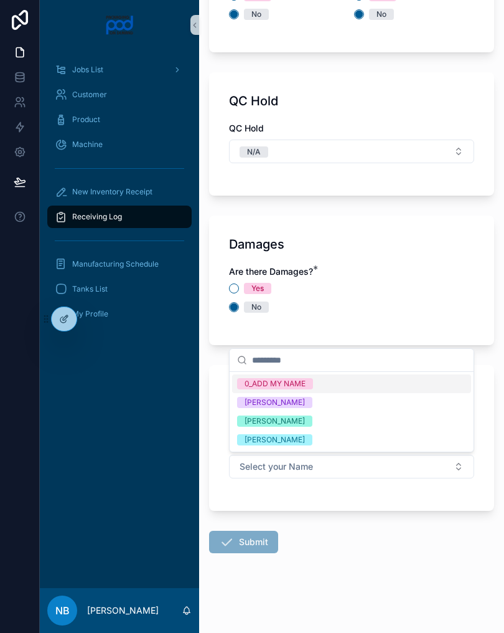
click at [331, 420] on div "[PERSON_NAME]" at bounding box center [351, 421] width 239 height 19
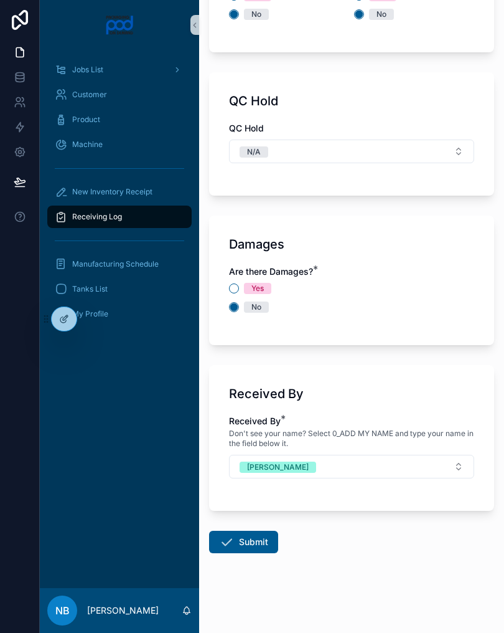
click at [253, 539] on button "Submit" at bounding box center [243, 542] width 69 height 22
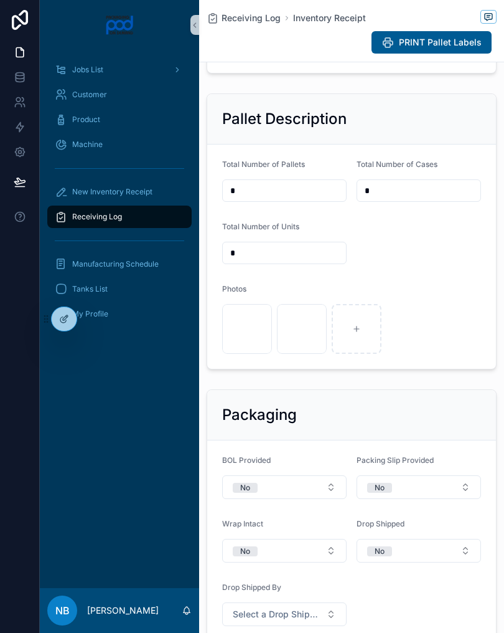
scroll to position [393, 0]
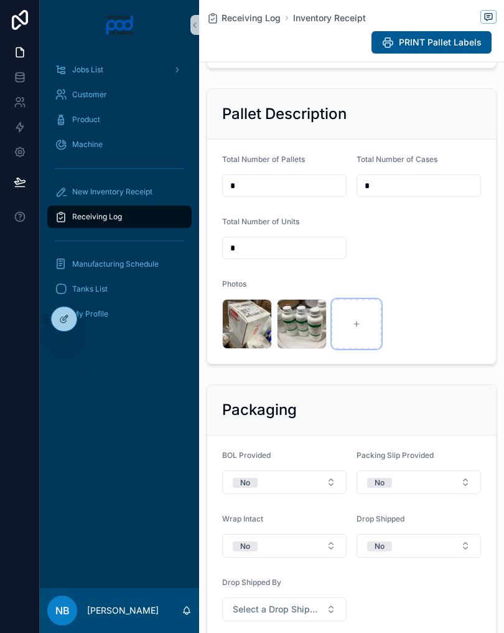
click at [362, 339] on div "scrollable content" at bounding box center [357, 324] width 50 height 50
type input "**********"
click at [410, 329] on div "scrollable content" at bounding box center [412, 324] width 50 height 50
type input "**********"
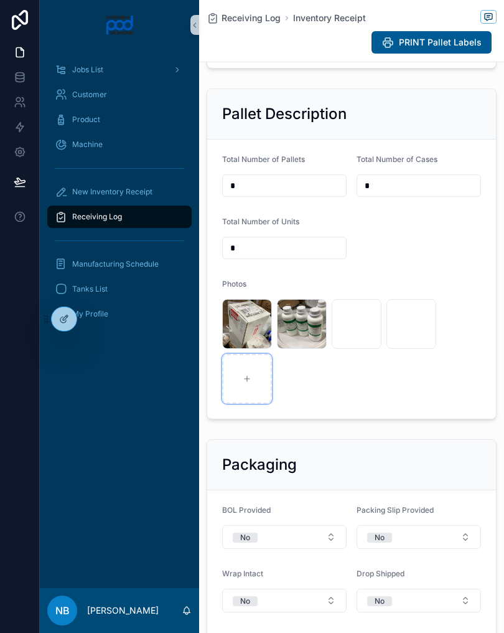
click at [245, 404] on div "scrollable content" at bounding box center [247, 379] width 50 height 50
type input "**********"
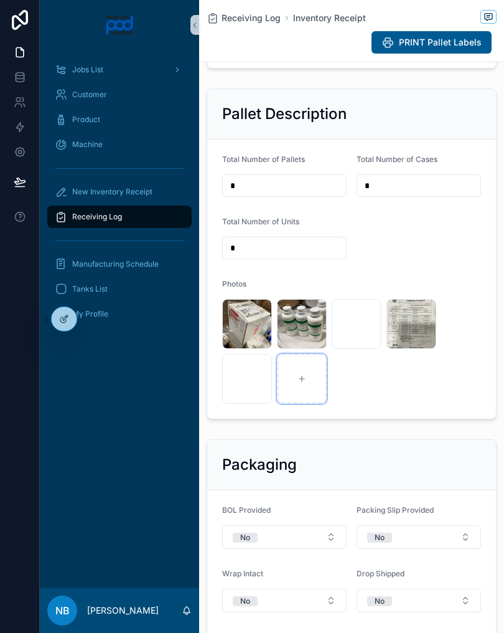
click at [291, 401] on div "scrollable content" at bounding box center [302, 379] width 50 height 50
type input "**********"
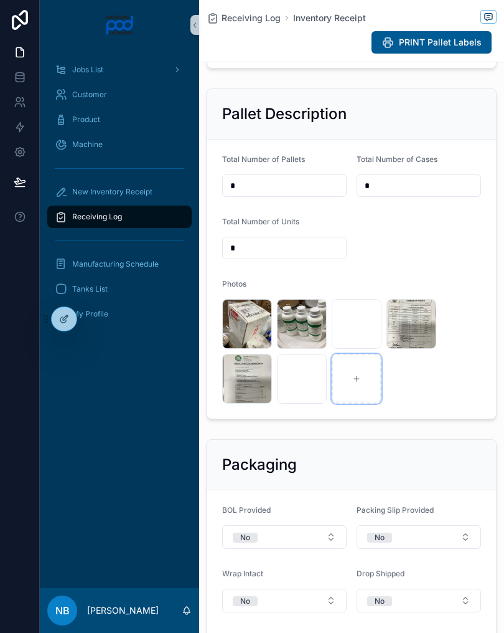
click at [366, 394] on div "scrollable content" at bounding box center [357, 379] width 50 height 50
type input "**********"
click at [415, 383] on icon "scrollable content" at bounding box center [411, 378] width 9 height 9
type input "**********"
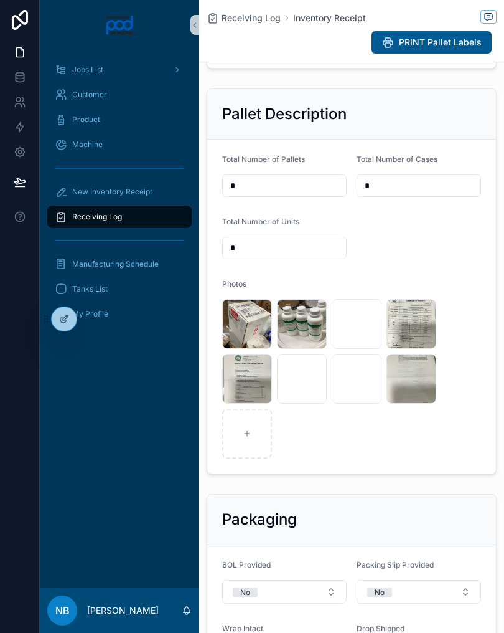
click at [144, 189] on span "New Inventory Receipt" at bounding box center [112, 192] width 80 height 10
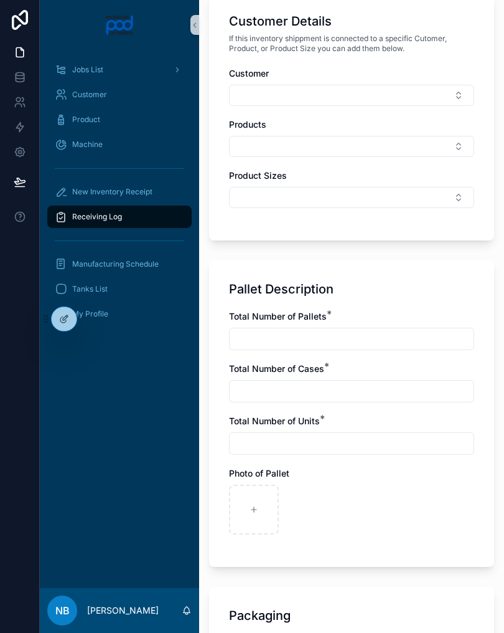
scroll to position [588, 0]
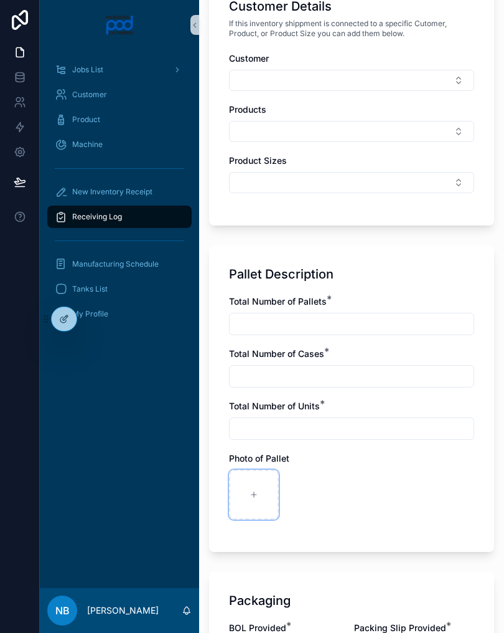
click at [248, 486] on div "scrollable content" at bounding box center [254, 495] width 50 height 50
type input "**********"
click at [324, 489] on div "scrollable content" at bounding box center [309, 495] width 50 height 50
type input "**********"
click at [373, 498] on div "scrollable content" at bounding box center [364, 495] width 50 height 50
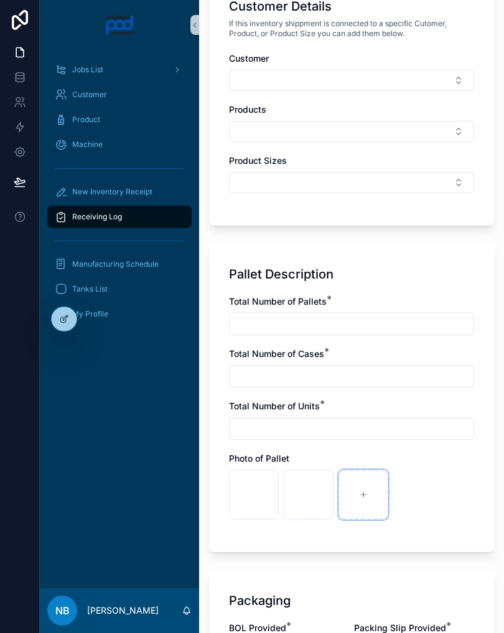
type input "**********"
click at [290, 326] on input "scrollable content" at bounding box center [352, 323] width 244 height 17
type input "*"
click at [329, 378] on input "scrollable content" at bounding box center [352, 375] width 244 height 17
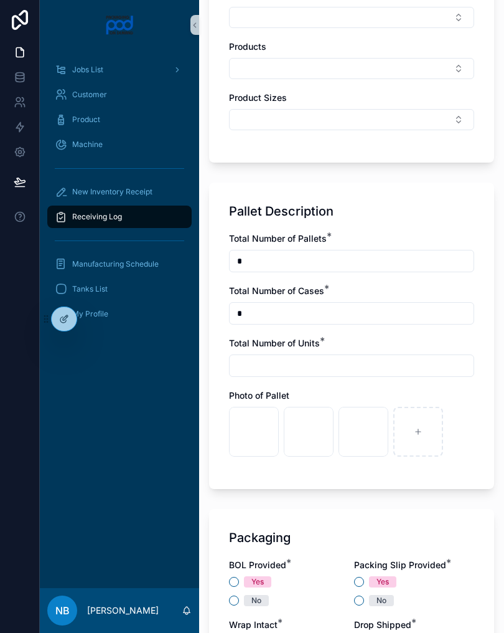
scroll to position [651, 0]
click at [306, 314] on input "**" at bounding box center [352, 312] width 244 height 17
type input "*"
click at [278, 370] on input "scrollable content" at bounding box center [352, 364] width 244 height 17
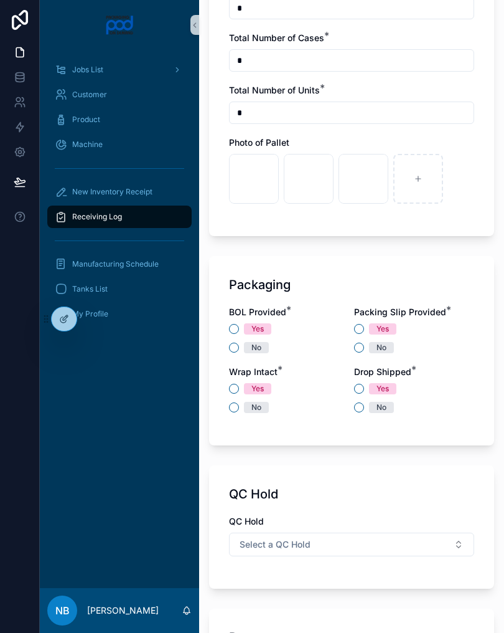
scroll to position [928, 0]
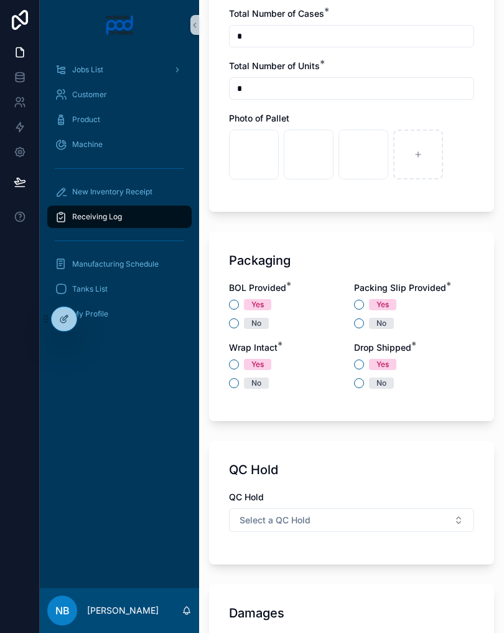
type input "*"
click at [316, 318] on div "No" at bounding box center [289, 323] width 120 height 11
click at [230, 327] on div "No" at bounding box center [289, 323] width 120 height 11
click at [236, 325] on button "No" at bounding box center [234, 323] width 10 height 10
click at [363, 308] on button "Yes" at bounding box center [359, 305] width 10 height 10
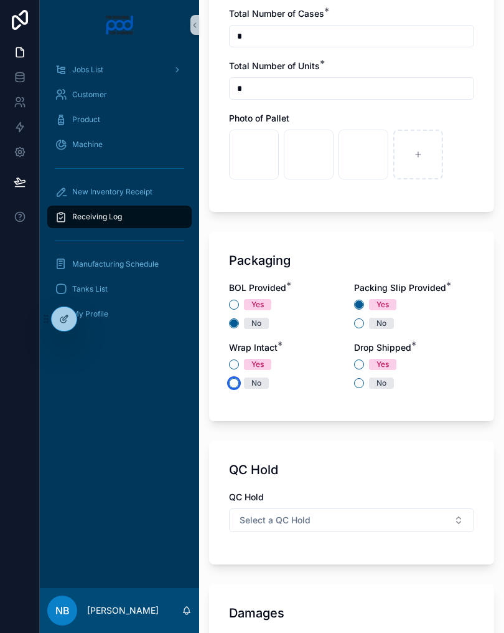
click at [236, 385] on button "No" at bounding box center [234, 383] width 10 height 10
click at [362, 323] on button "No" at bounding box center [359, 323] width 10 height 10
click at [366, 395] on div "BOL Provided * Yes No Packing Slip Provided * Yes No Wrap Intact * Yes No Drop …" at bounding box center [351, 341] width 245 height 120
click at [360, 385] on button "No" at bounding box center [359, 383] width 10 height 10
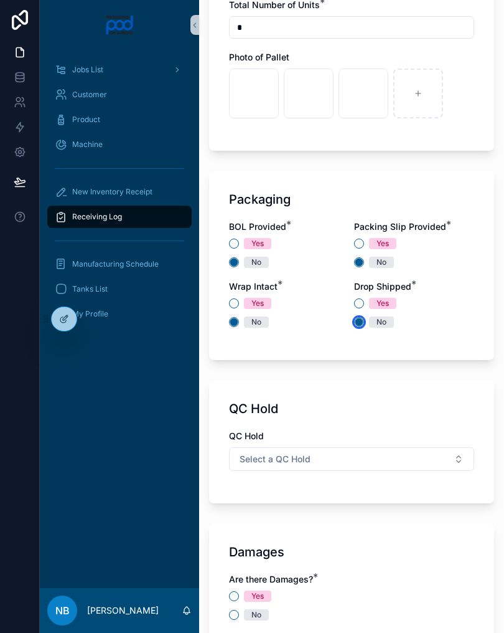
scroll to position [1034, 0]
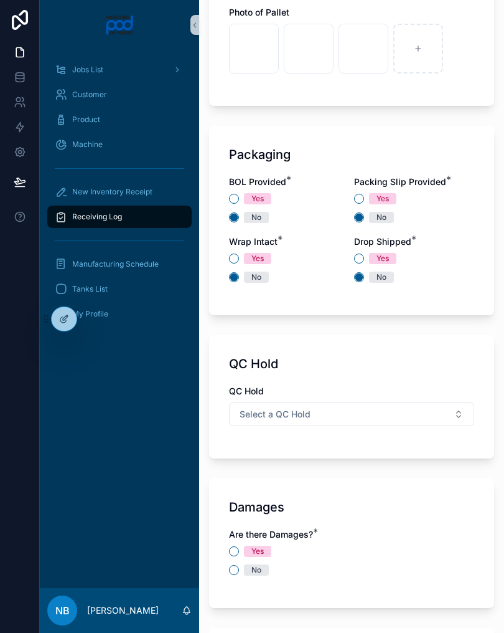
click at [458, 417] on button "Select a QC Hold" at bounding box center [351, 414] width 245 height 24
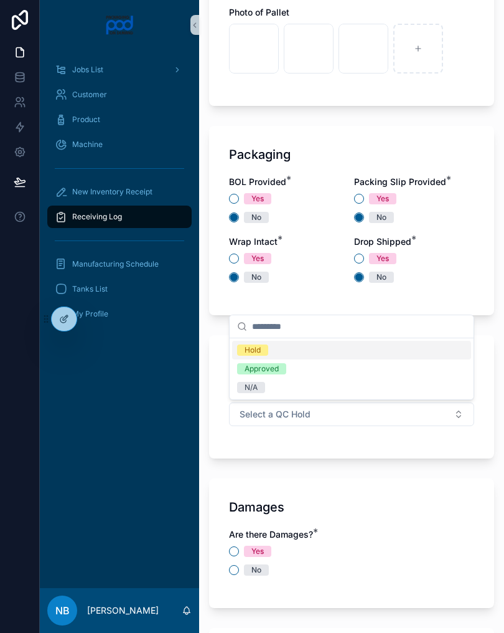
click at [301, 387] on div "N/A" at bounding box center [351, 387] width 239 height 19
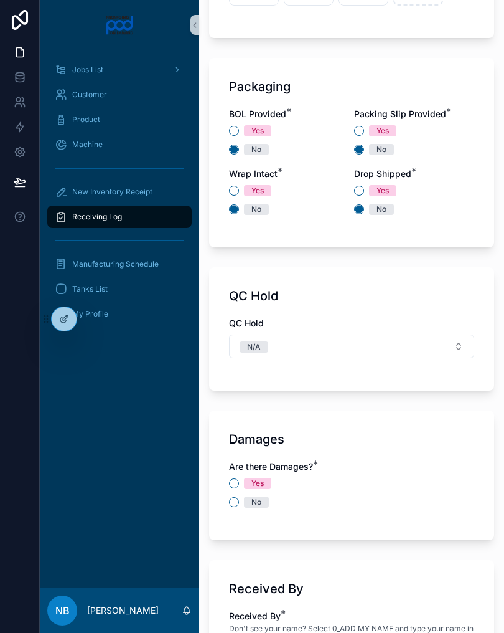
scroll to position [1189, 0]
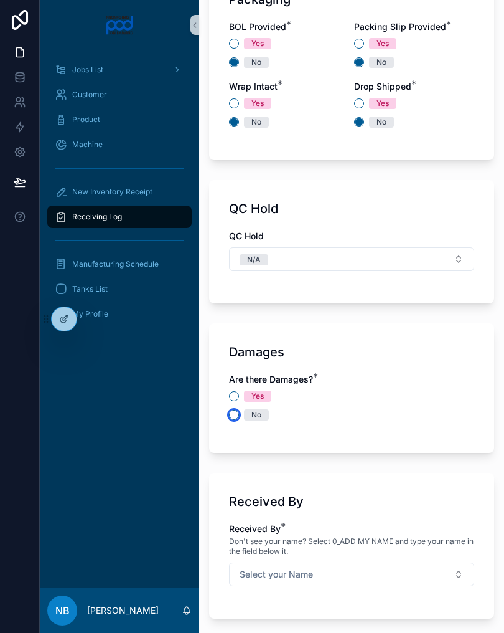
click at [235, 417] on button "No" at bounding box center [234, 415] width 10 height 10
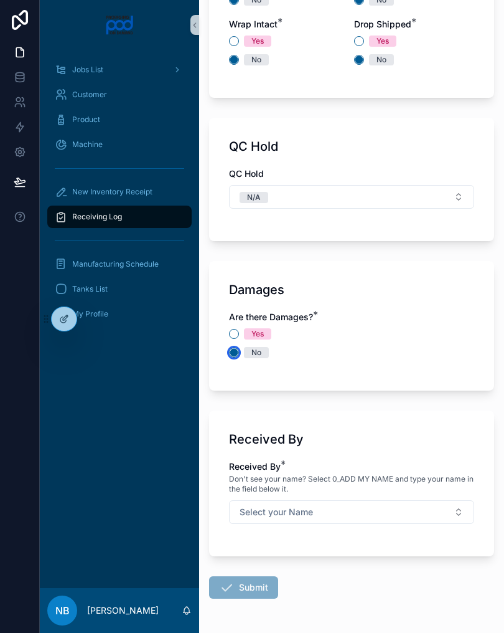
scroll to position [1252, 0]
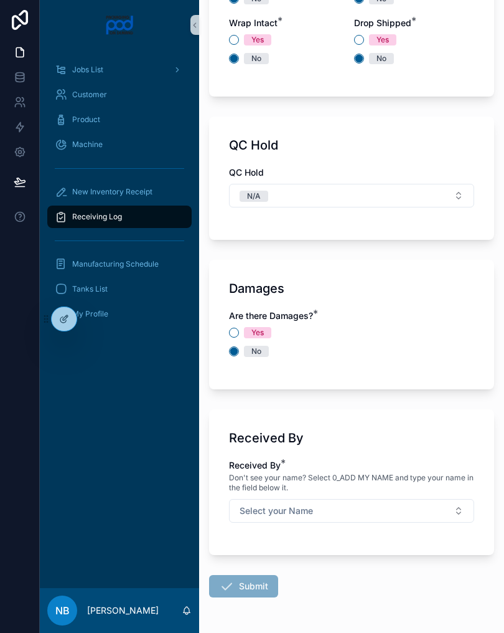
click at [430, 504] on button "Select your Name" at bounding box center [351, 511] width 245 height 24
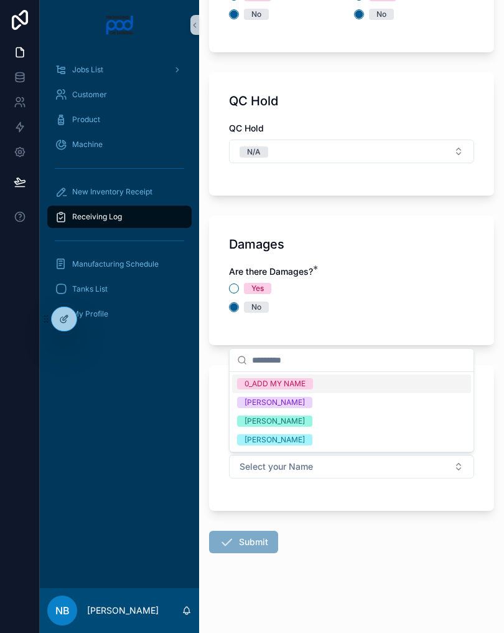
click at [305, 416] on div "[PERSON_NAME]" at bounding box center [275, 420] width 60 height 11
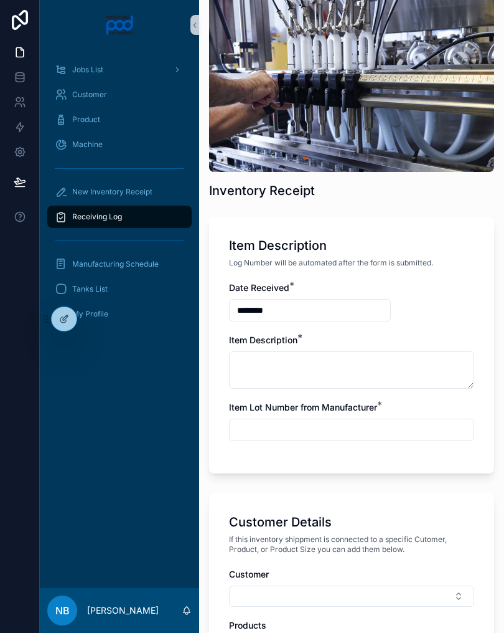
scroll to position [73, 0]
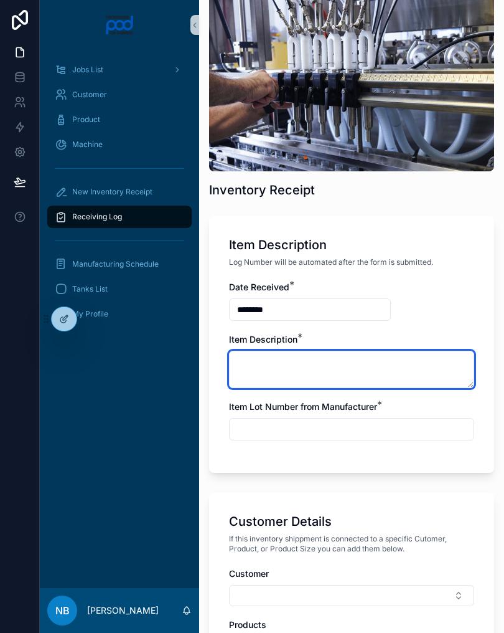
click at [300, 364] on textarea "scrollable content" at bounding box center [351, 369] width 245 height 37
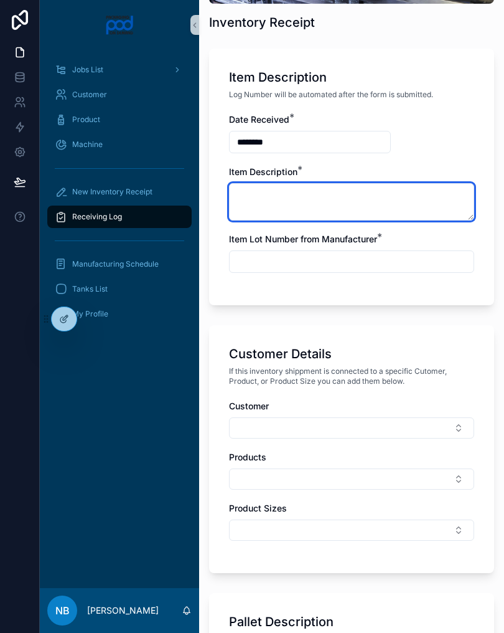
scroll to position [240, 0]
click at [333, 202] on textarea "scrollable content" at bounding box center [351, 202] width 245 height 37
type textarea "******"
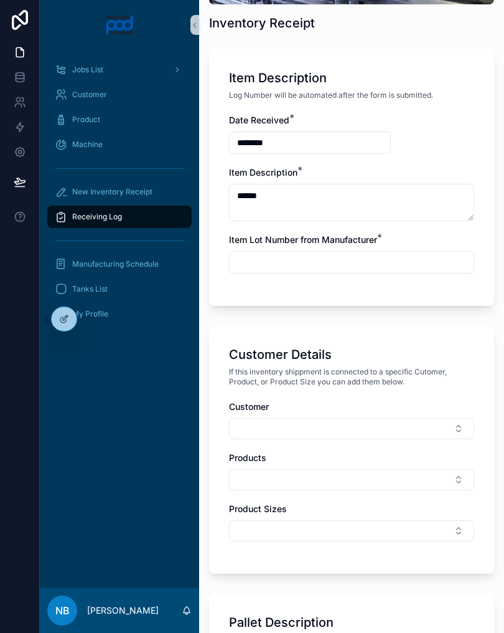
click at [310, 253] on input "scrollable content" at bounding box center [352, 261] width 244 height 17
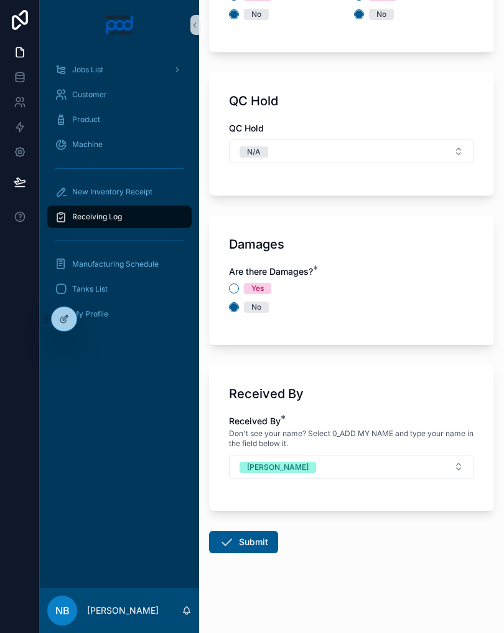
scroll to position [1297, 0]
type input "***"
click at [425, 344] on div "Damages Are there Damages? * Yes No" at bounding box center [351, 280] width 285 height 130
click at [255, 552] on button "Submit" at bounding box center [243, 542] width 69 height 22
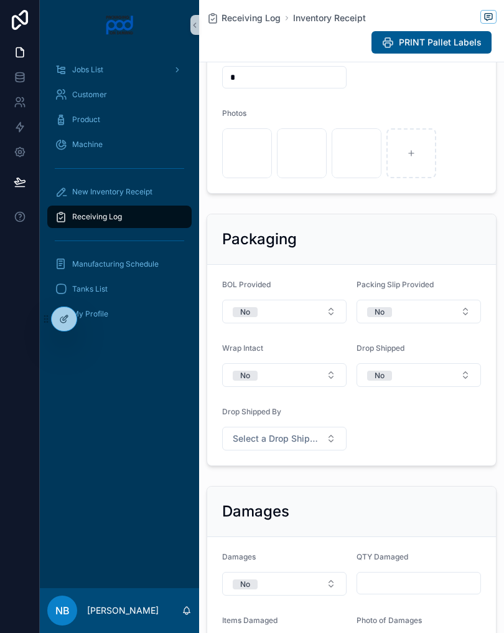
scroll to position [578, 0]
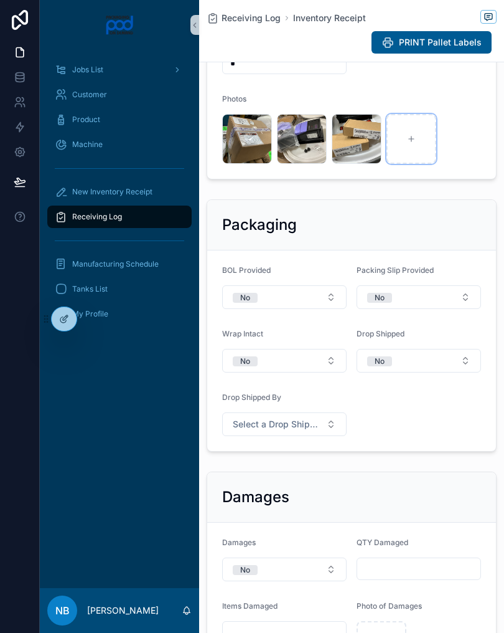
click at [416, 160] on div "scrollable content" at bounding box center [412, 139] width 50 height 50
type input "**********"
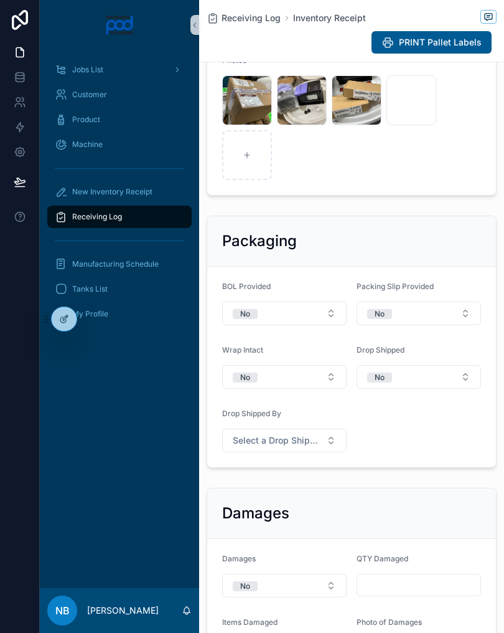
scroll to position [599, 0]
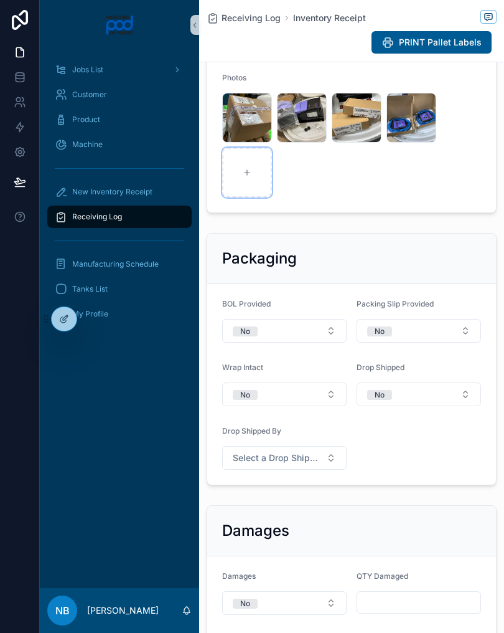
click at [266, 191] on div "scrollable content" at bounding box center [247, 173] width 50 height 50
type input "**********"
click at [304, 173] on icon "scrollable content" at bounding box center [302, 173] width 5 height 0
type input "**********"
click at [370, 187] on div "scrollable content" at bounding box center [357, 173] width 50 height 50
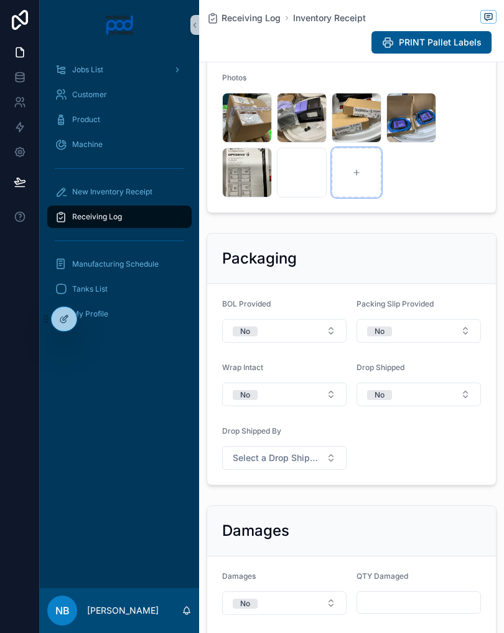
type input "**********"
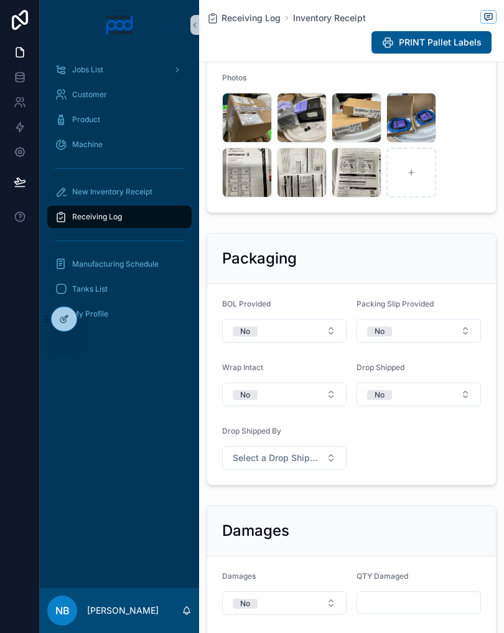
click at [0, 0] on icon "scrollable content" at bounding box center [0, 0] width 0 height 0
click at [380, 154] on icon "scrollable content" at bounding box center [385, 153] width 10 height 10
click at [357, 177] on icon "scrollable content" at bounding box center [356, 172] width 9 height 9
type input "**********"
click at [422, 194] on div "scrollable content" at bounding box center [412, 173] width 50 height 50
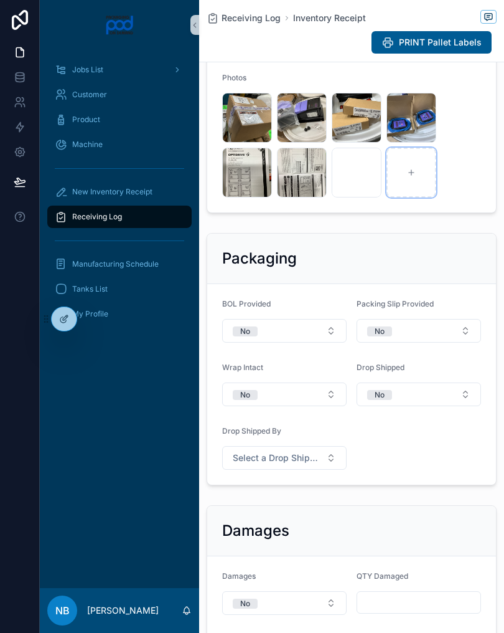
type input "**********"
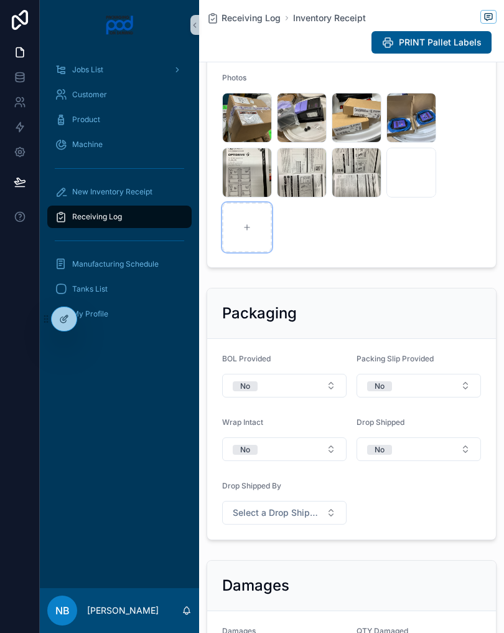
click at [251, 232] on icon "scrollable content" at bounding box center [247, 227] width 9 height 9
type input "**********"
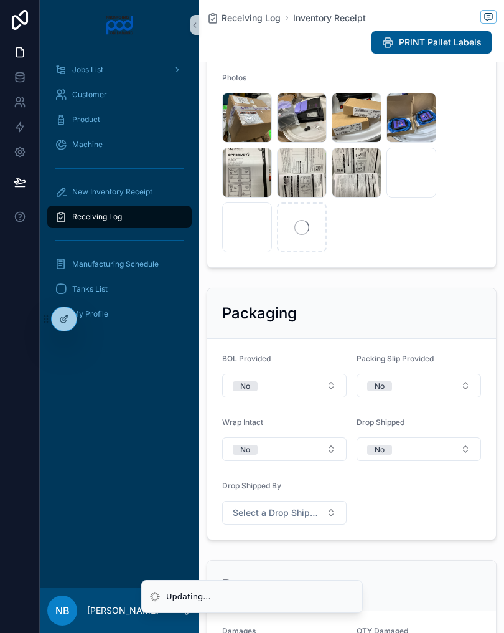
scroll to position [618, 0]
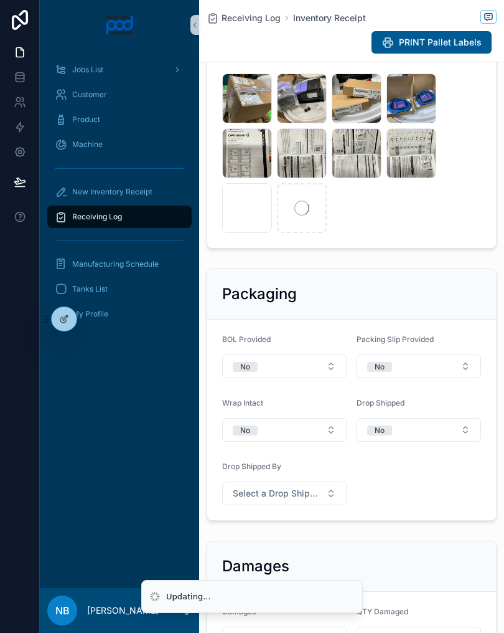
click at [326, 225] on div "scrollable content" at bounding box center [302, 208] width 50 height 50
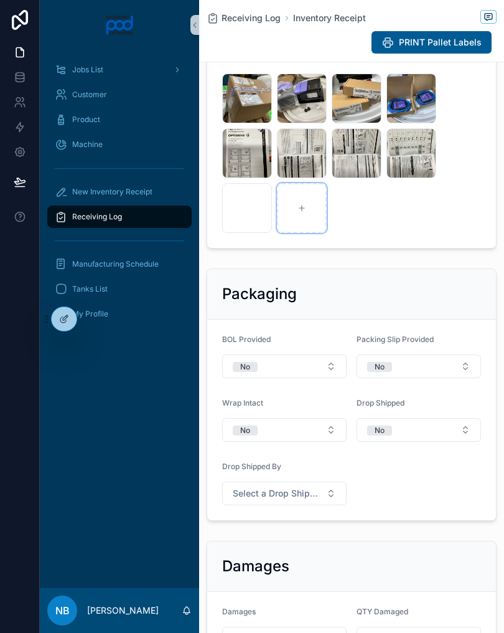
click at [316, 229] on div "scrollable content" at bounding box center [302, 208] width 50 height 50
type input "**********"
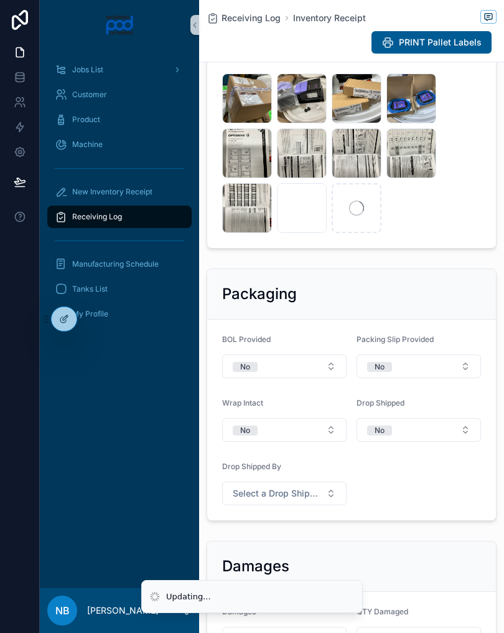
scroll to position [620, 0]
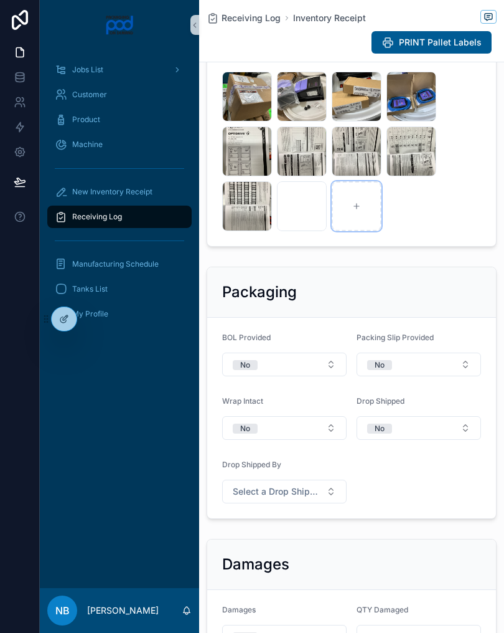
click at [369, 227] on div "scrollable content" at bounding box center [357, 206] width 50 height 50
type input "**********"
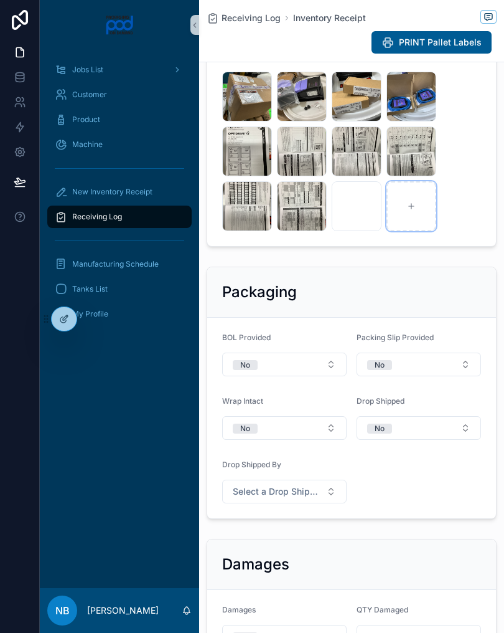
click at [410, 231] on div "scrollable content" at bounding box center [412, 206] width 50 height 50
type input "**********"
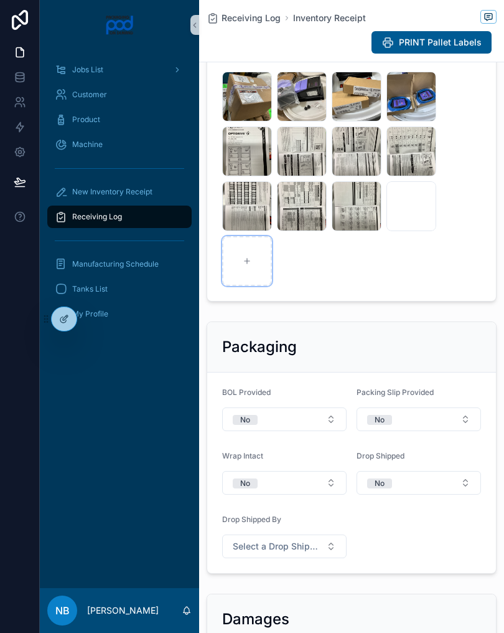
click at [252, 280] on div "scrollable content" at bounding box center [247, 261] width 50 height 50
click at [257, 275] on div "scrollable content" at bounding box center [247, 261] width 50 height 50
type input "**********"
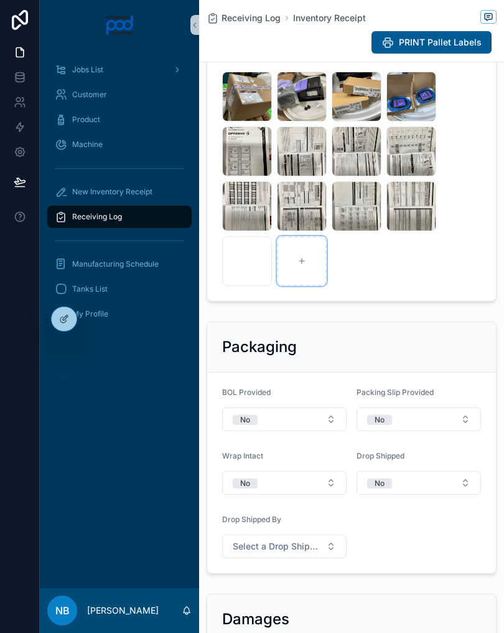
click at [298, 283] on div "scrollable content" at bounding box center [302, 261] width 50 height 50
type input "**********"
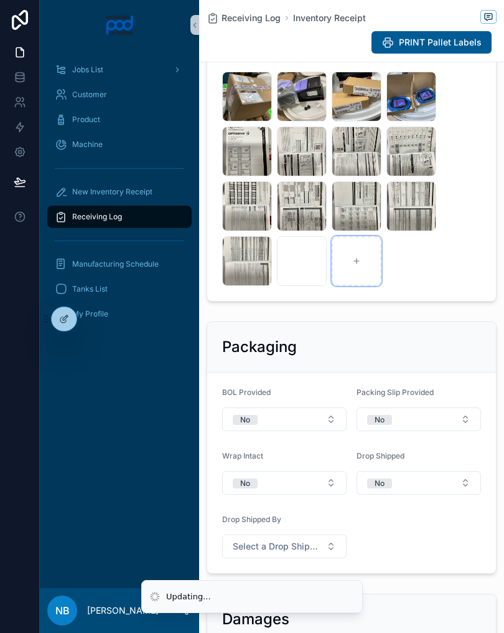
click at [364, 278] on div "scrollable content" at bounding box center [357, 261] width 50 height 50
type input "**********"
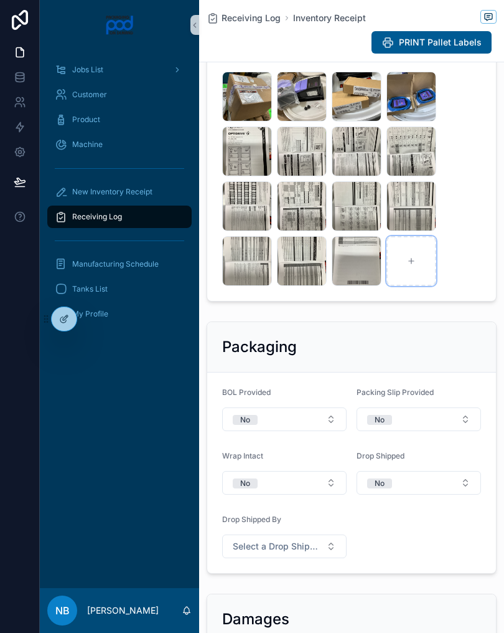
click at [417, 268] on div "scrollable content" at bounding box center [412, 261] width 50 height 50
type input "**********"
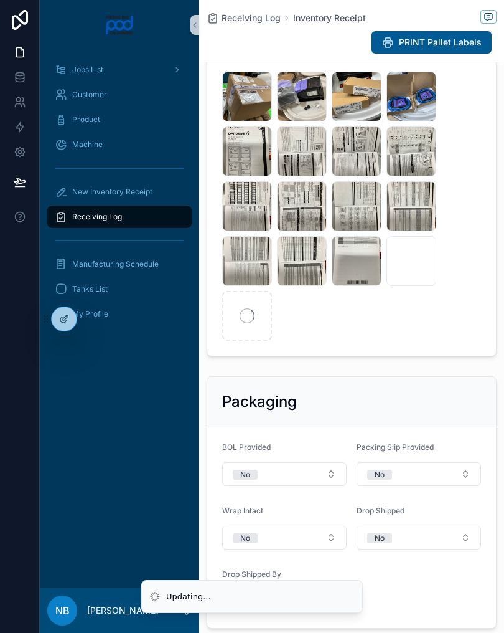
scroll to position [144, 0]
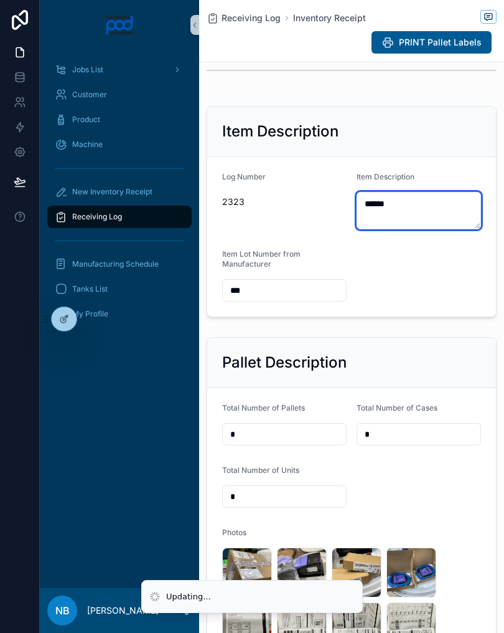
click at [421, 216] on textarea "******" at bounding box center [419, 210] width 125 height 37
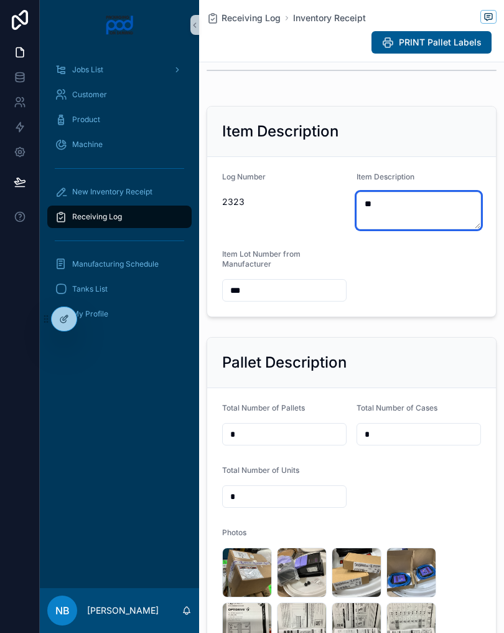
type textarea "*"
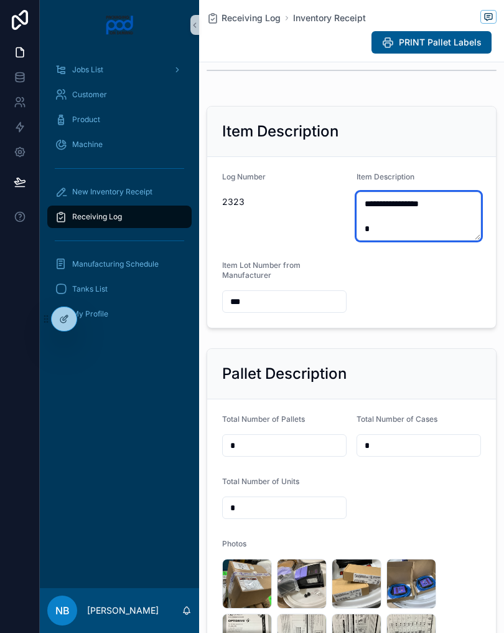
scroll to position [0, 0]
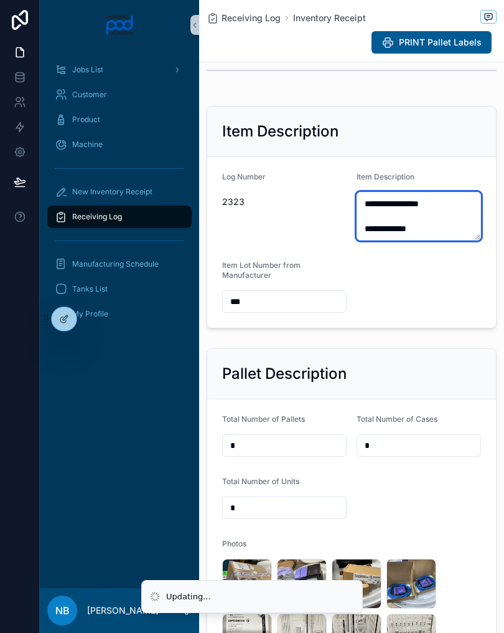
type textarea "**********"
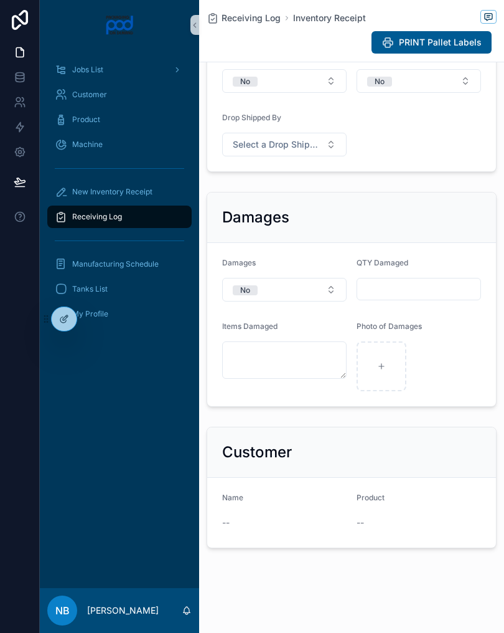
scroll to position [-19, 0]
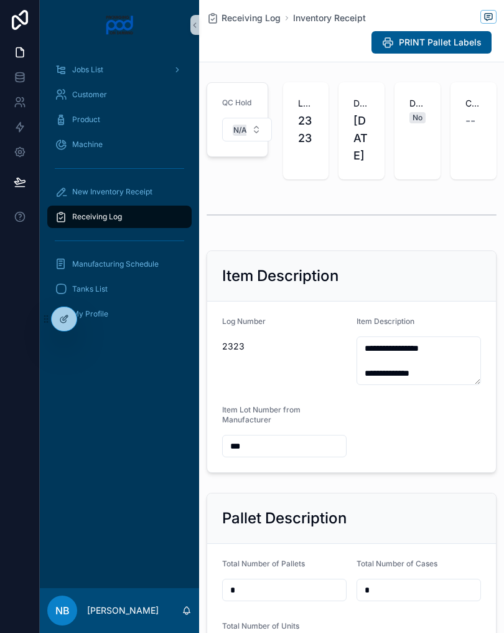
click at [155, 224] on div "Receiving Log" at bounding box center [120, 217] width 130 height 20
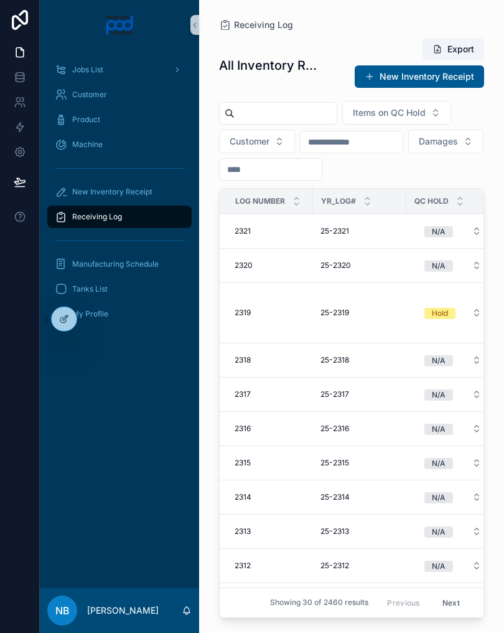
click at [147, 226] on div "Receiving Log" at bounding box center [120, 217] width 130 height 20
click at [290, 120] on input "scrollable content" at bounding box center [286, 113] width 102 height 17
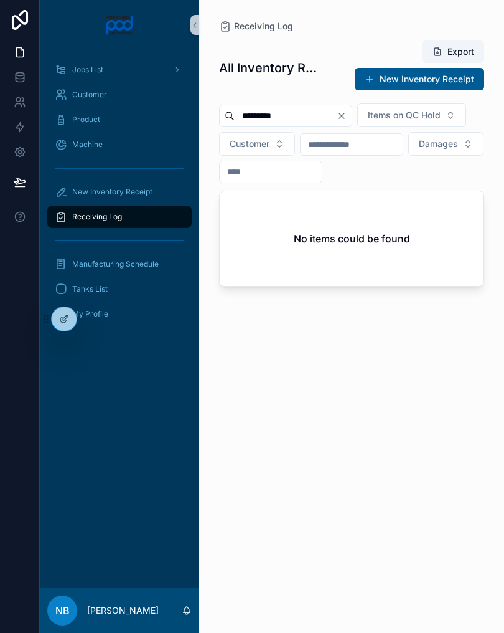
click at [453, 317] on div "All Inventory Receipts Export New Inventory Receipt ********* Items on QC Hold …" at bounding box center [351, 324] width 265 height 585
click at [265, 117] on input "*********" at bounding box center [286, 115] width 102 height 17
type input "*****"
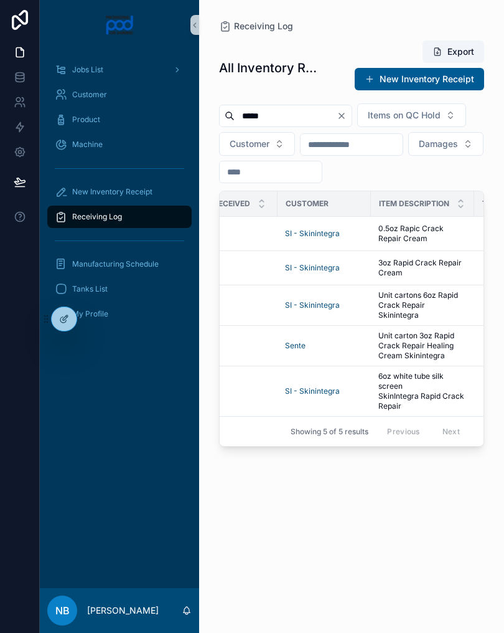
scroll to position [0, 321]
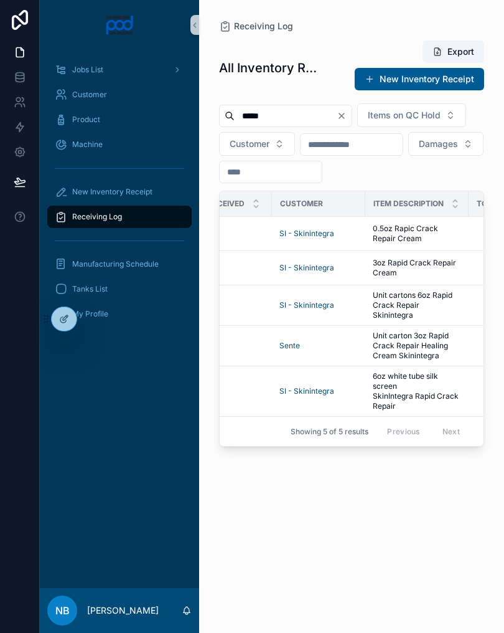
click at [449, 278] on span "3oz Rapid Crack Repair Cream" at bounding box center [417, 268] width 88 height 20
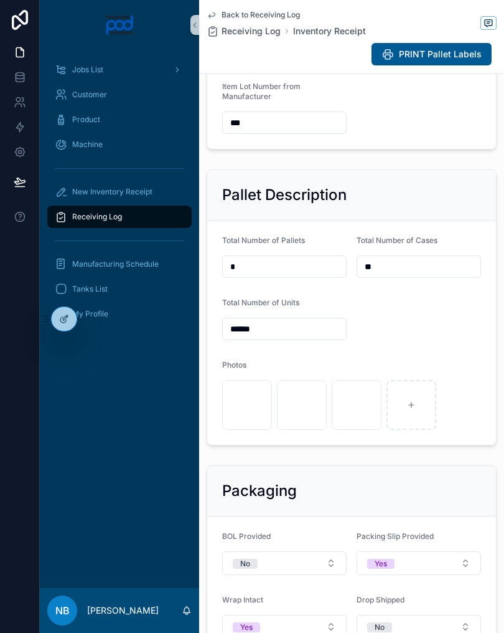
scroll to position [323, 0]
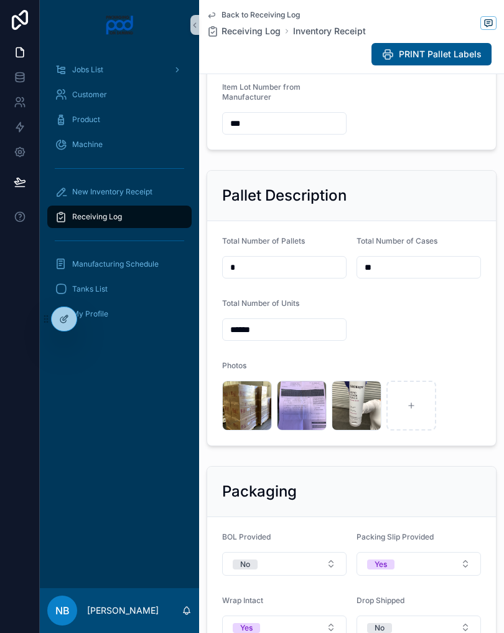
click at [0, 0] on span ".jpg" at bounding box center [0, 0] width 0 height 0
